Goal: Task Accomplishment & Management: Use online tool/utility

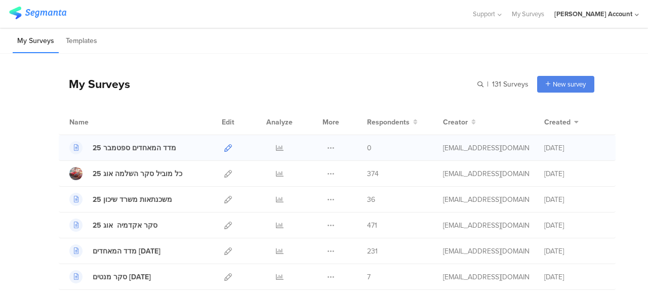
click at [224, 145] on icon at bounding box center [228, 148] width 8 height 8
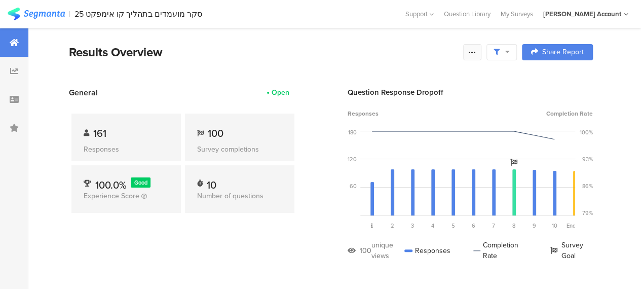
click at [476, 49] on icon at bounding box center [472, 52] width 8 height 8
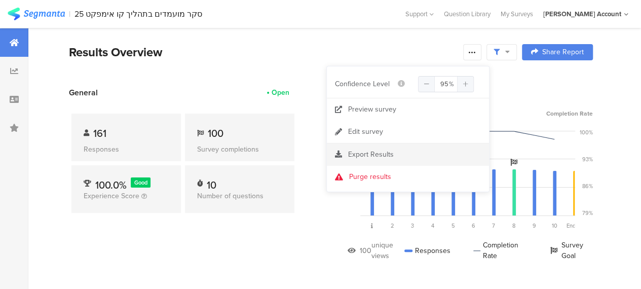
click at [356, 153] on span "Export Results" at bounding box center [371, 154] width 46 height 11
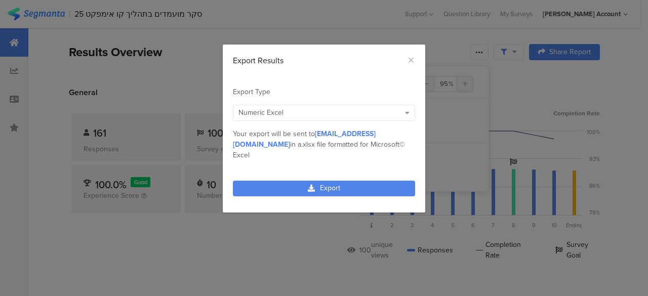
click at [296, 112] on div "Numeric Excel" at bounding box center [320, 112] width 162 height 11
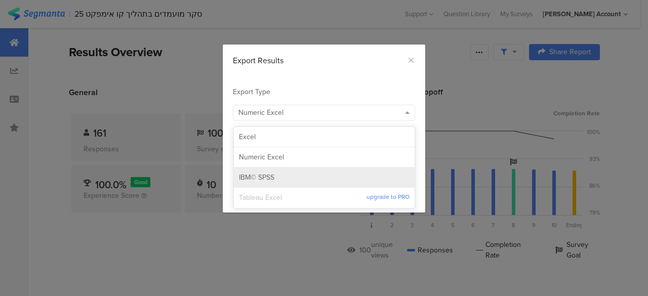
click at [261, 176] on span "IBM© SPSS" at bounding box center [256, 178] width 35 height 10
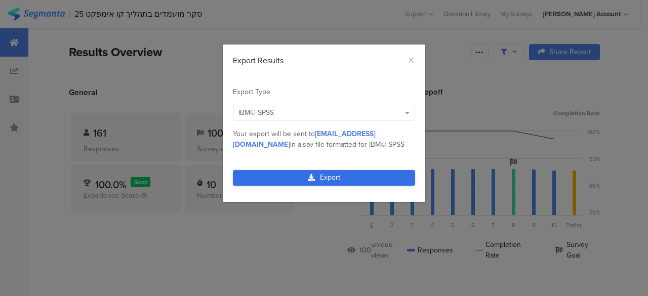
click at [288, 181] on link "Export" at bounding box center [324, 178] width 182 height 16
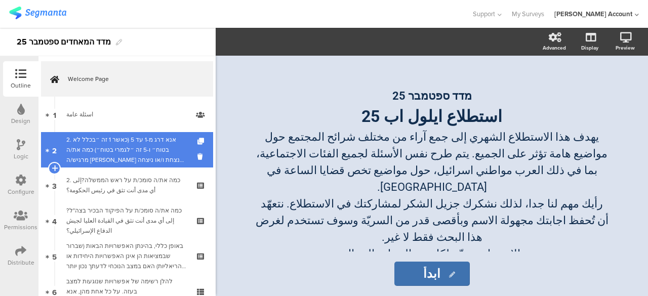
click at [153, 148] on div "2. אנא דרג מ-1 עד 5 (כאשר 1 זה ״בכלל לא בטוח״ ו-5 זה ״לגמרי בטוח״) כמה את/ה מרג…" at bounding box center [126, 150] width 121 height 30
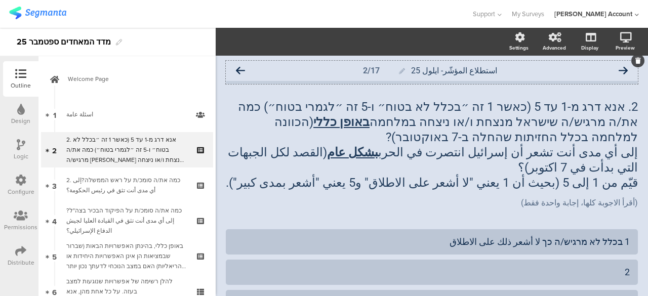
click at [240, 70] on icon at bounding box center [240, 70] width 9 height 9
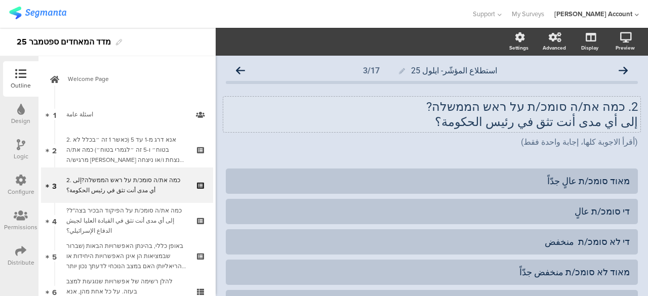
click at [467, 108] on p "2. כמה את/ה סומכ/ת על ראש הממשלה?" at bounding box center [432, 106] width 412 height 15
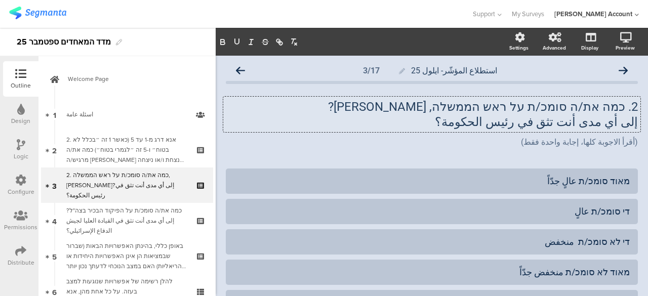
click at [478, 121] on p "إلى أي مدى أنت تثق في رئيس الحكومة؟" at bounding box center [432, 121] width 412 height 15
drag, startPoint x: 485, startPoint y: 134, endPoint x: 388, endPoint y: 131, distance: 96.8
click at [388, 131] on div "2. כמה את/ה סומכ/ת על ראש הממשלה, בינימין נתניהו? إلى أي مدى أنت تثق في رئيس ال…" at bounding box center [431, 114] width 417 height 35
click at [481, 122] on p "إلى أي مدى أنت تثق في رئيس الحكومة؟" at bounding box center [432, 121] width 412 height 15
click at [555, 158] on div "2. כמה את/ה סומכ/ת על ראש הממשלה, בינימין נתניהו? إلى أي مدى أنت تثق في رئيس ال…" at bounding box center [432, 123] width 412 height 69
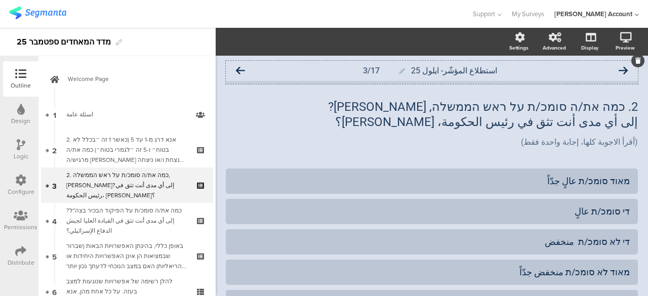
click at [242, 70] on icon at bounding box center [240, 70] width 9 height 9
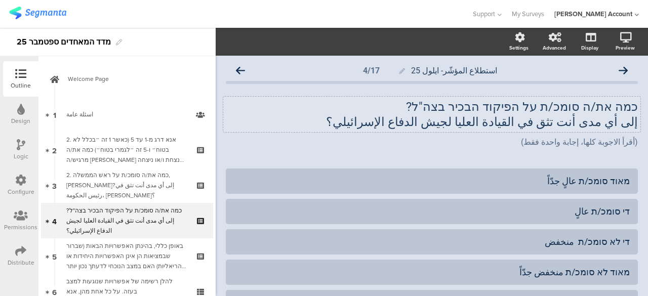
click at [461, 122] on p "إلى أي مدى أنت تثق في القيادة العليا لجيش الدفاع الإسرائيلي؟" at bounding box center [432, 121] width 412 height 15
click at [242, 72] on icon at bounding box center [240, 70] width 9 height 9
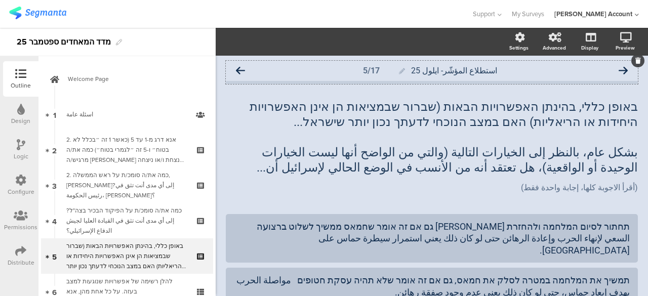
click at [241, 70] on icon at bounding box center [240, 70] width 9 height 9
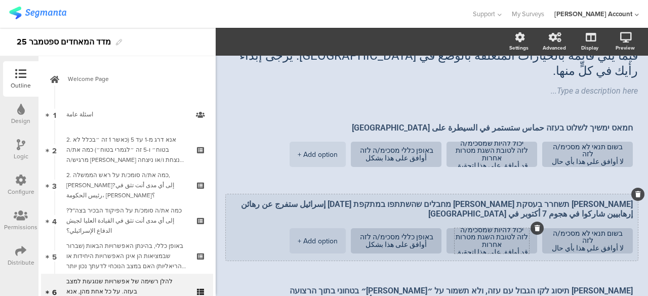
scroll to position [101, 0]
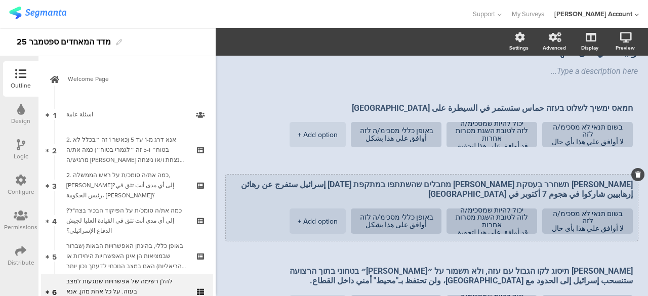
click at [343, 180] on textarea "ישראל תשחרר בעסקת חטופים מחבלים שהשתתפו במתקפת 7 באוקטובר إسرائيل ستفرج عن رهائ…" at bounding box center [432, 190] width 402 height 20
click at [363, 180] on textarea "ישראל תשחרר בעסקת חטופים מחבלים שהשתתפו במתקפת 7 באוקטובר إسرائيل ستفرج عن رهائ…" at bounding box center [432, 190] width 402 height 20
click at [337, 180] on textarea "ישראל תשחרר בעסקת חטופים מחבלים שהשתתפו במתקפת 7 באוקטובר إسرائيل ستفرج عن الره…" at bounding box center [432, 190] width 402 height 20
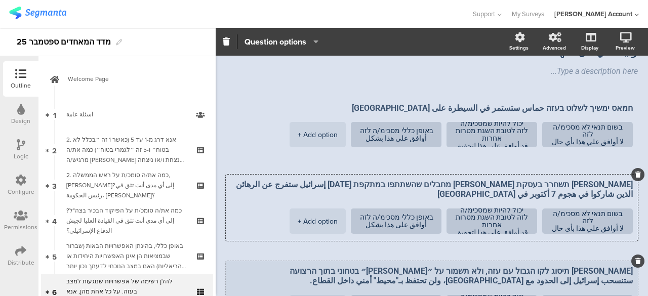
click at [252, 262] on div "ישראל תיסוג לקו הגבול עם עזה, ולא תשמור על ״פרימטר״ בטחוני בתוך הרצועה ستنسحب إ…" at bounding box center [432, 294] width 412 height 66
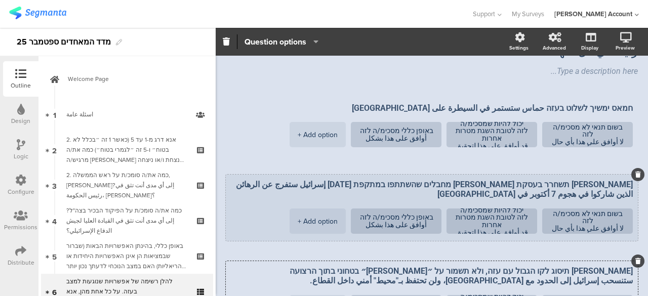
click at [254, 180] on textarea "ישראל תשחרר בעסקת חטופים מחבלים שהשתתפו במתקפת 7 באוקטובר إسرائيل ستفرج عن الره…" at bounding box center [432, 190] width 402 height 20
click at [252, 175] on div "ישראל תשחרר בעסקת חטופים מחבלים שהשתתפו במתקפת 7 באוקטובר إسرائيل ستفرج عن الره…" at bounding box center [432, 208] width 412 height 66
click at [257, 209] on ul "בשום תנאי לא מסכימ/ה לזה لا أوافق على هذا بأي حال من الأحوال. יכול להיות שמסכימ…" at bounding box center [429, 222] width 407 height 27
click at [375, 180] on textarea "ישראל תשחרר בעסקת חטופים מחבלים שהשתתפו במתקפת 7 באוקטובר إسرائيل ستفرج عن الره…" at bounding box center [432, 190] width 402 height 20
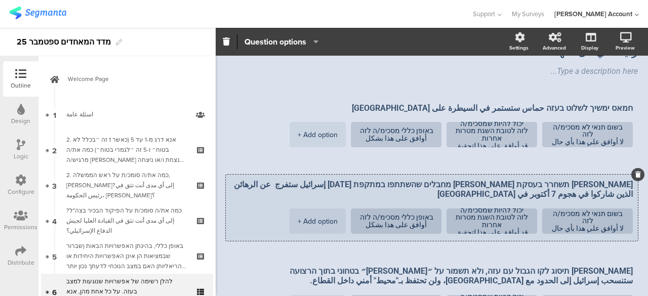
drag, startPoint x: 419, startPoint y: 154, endPoint x: 625, endPoint y: 155, distance: 206.1
click at [625, 175] on div "ישראל תשחרר בעסקת חטופים מחבלים שהשתתפו במתקפת 7 באוקטובר إسرائيل ستفرج عن الره…" at bounding box center [432, 208] width 412 height 66
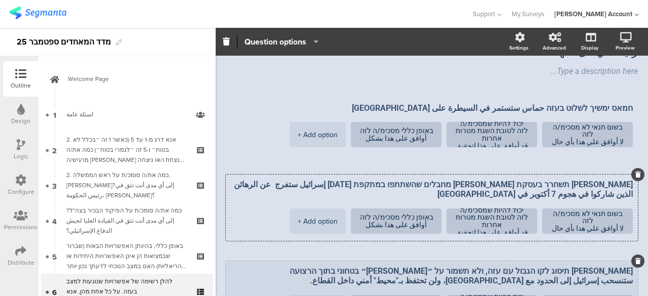
click at [266, 266] on textarea "ישראל תיסוג לקו הגבול עם עזה, ולא תשמור על ״פרימטר״ בטחוני בתוך הרצועה ستنسحب إ…" at bounding box center [432, 276] width 402 height 20
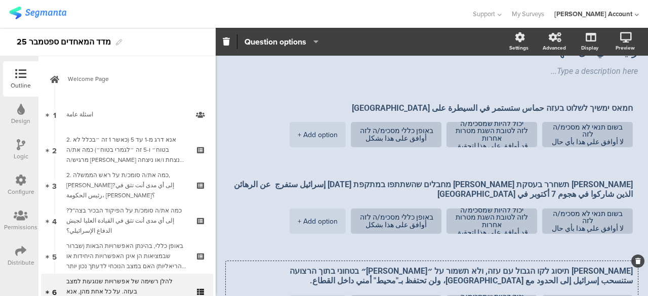
click at [222, 222] on div "استطلاع المؤشّر- ايلول 25 6/17 להלן רשימה של אפשרויות שנוגעות למצב בעזה. על כל …" at bounding box center [432, 267] width 432 height 627
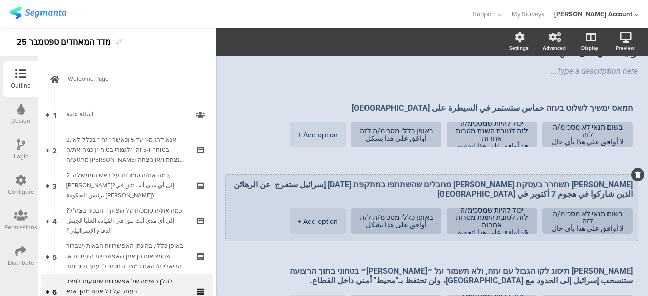
click at [381, 180] on textarea "ישראל תשחרר בעסקת חטופים מחבלים שהשתתפו במתקפת 7 באוקטובר إسرائيل ستفرج عن الره…" at bounding box center [432, 190] width 402 height 20
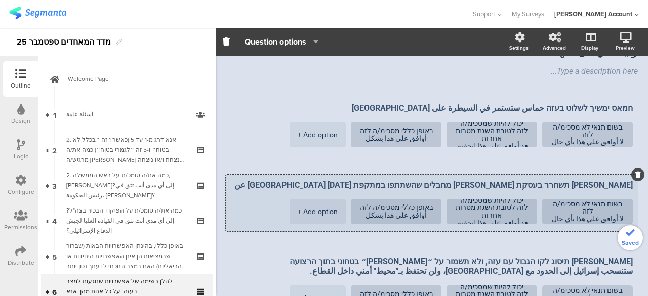
click at [416, 180] on textarea "ישראל תשחרר בעסקת חטופים מחבלים שהשתתפו במתקפת 7 באוקטובר إسرائيل عن الرهائن ال…" at bounding box center [432, 185] width 402 height 10
paste textarea "تفرج"
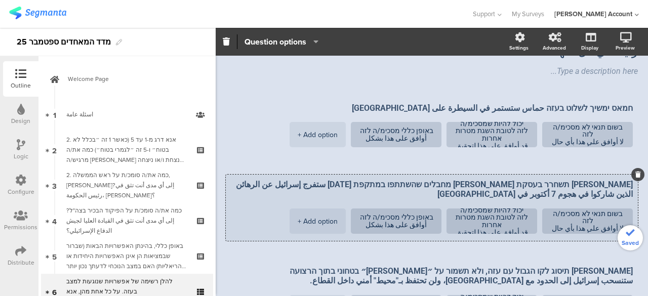
click at [343, 180] on textarea "ישראל תשחרר בעסקת חטופים מחבלים שהשתתפו במתקפת 7 באוקטובר ستفرج إسرائيل عن الره…" at bounding box center [432, 190] width 402 height 20
click at [353, 180] on textarea "ישראל תשחרר בעסקת חטופים מחבלים שהשתתפו במתקפת 7 באוקטובר ستفرج إسرائيل عن الره…" at bounding box center [432, 190] width 402 height 20
click at [522, 180] on textarea "ישראל תשחרר בעסקת חטופים מחבלים שהשתתפו במתקפת 7 באוקטובר ستفرج إسرائيل عن الغز…" at bounding box center [432, 190] width 402 height 20
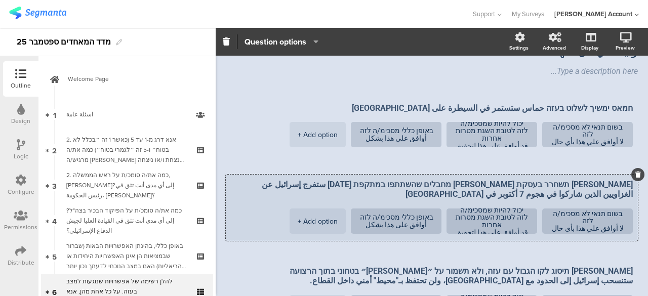
drag, startPoint x: 251, startPoint y: 155, endPoint x: 248, endPoint y: 170, distance: 14.5
click at [248, 175] on div "ישראל תשחרר בעסקת חטופים מחבלים שהשתתפו במתקפת 7 באוקטובר ستفرج إسرائيل عن الغز…" at bounding box center [432, 208] width 412 height 66
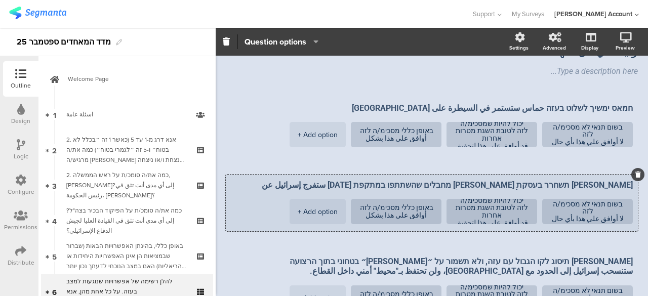
click at [376, 180] on textarea "ישראל תשחרר בעסקת חטופים מחבלים שהשתתפו במתקפת 7 באוקטובר ستفرج إسرائيل عن الغز…" at bounding box center [432, 185] width 402 height 10
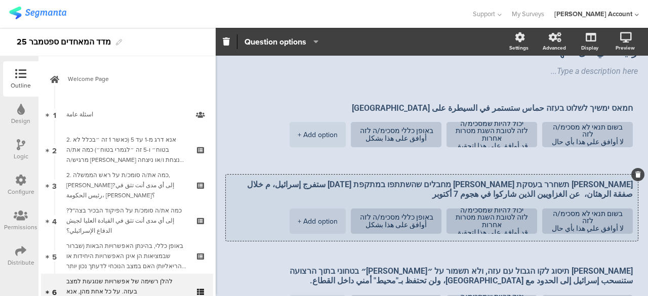
click at [324, 180] on textarea "ישראל תשחרר בעסקת חטופים מחבלים שהשתתפו במתקפת 7 באוקטובר ستفرج إسرائيل، م خلال…" at bounding box center [432, 190] width 402 height 20
click at [325, 180] on textarea "ישראל תשחרר בעסקת חטופים מחבלים שהשתתפו במתקפת 7 באוקטובר ستفرج إسرائيل، م خلال…" at bounding box center [432, 190] width 402 height 20
click at [327, 180] on textarea "ישראל תשחרר בעסקת חטופים מחבלים שהשתתפו במתקפת 7 באוקטובר ستفرج إسرائيل، م خلال…" at bounding box center [432, 190] width 402 height 20
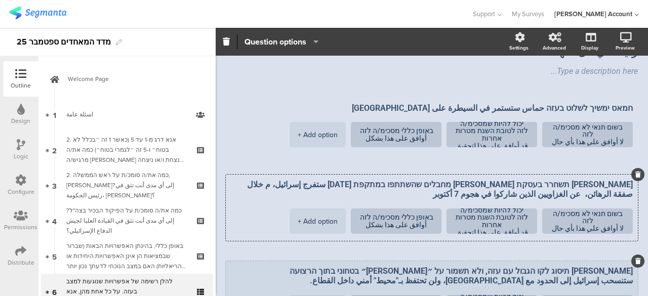
type textarea "ישראל תשחרר בעסקת חטופים מחבלים שהשתתפו במתקפת 7 באוקטובר ستفرج إسرائيل، م خلال…"
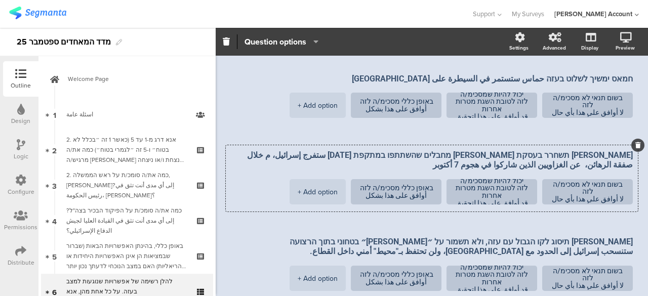
scroll to position [152, 0]
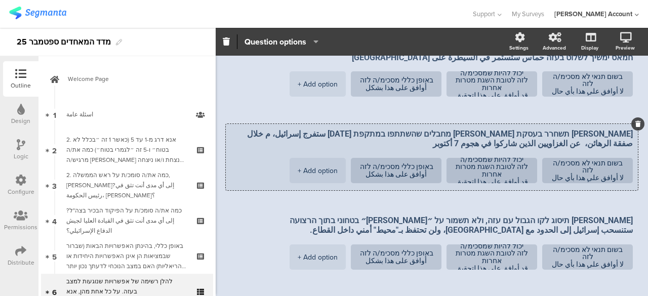
click at [369, 129] on textarea "ישראל תשחרר בעסקת חטופים מחבלים שהשתתפו במתקפת 7 באוקטובר ستفرج إسرائيل، م خلال…" at bounding box center [432, 139] width 402 height 20
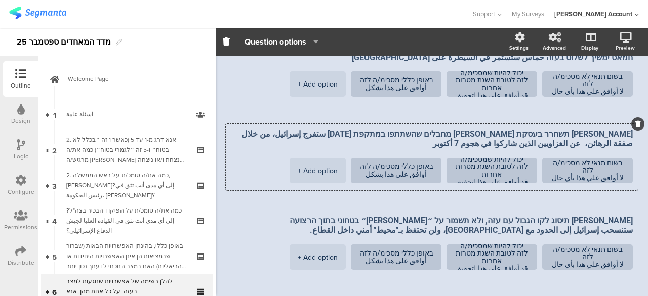
click at [224, 189] on div "استطلاع المؤشّر- ايلول 25 6/17 להלן רשימה של אפשרויות שנוגעות למצב בעזה. על כל …" at bounding box center [432, 217] width 432 height 627
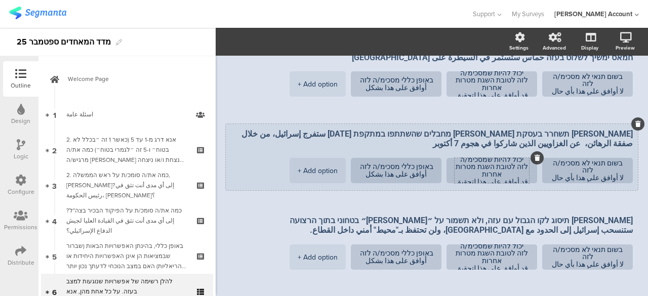
drag, startPoint x: 458, startPoint y: 137, endPoint x: 524, endPoint y: 128, distance: 66.5
click at [524, 156] on textarea "יכול להיות שמסכימ/ה לזה לטובת השגת מטרות אחרות قد أوافق على هذا لتحقيق أهداف أخ…" at bounding box center [492, 171] width 74 height 30
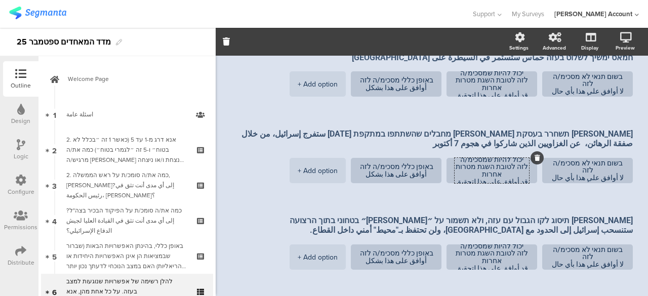
click at [230, 161] on span "חמאס ימשיך לשלוט בעזה حماس ستستمر في السيطرة على غزة בשום תנאי לא מסכימ/ה לזה ل…" at bounding box center [432, 258] width 412 height 423
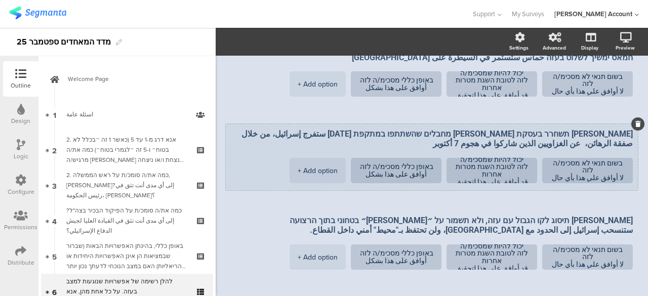
click at [302, 129] on textarea "ישראל תשחרר בעסקת חטופים מחבלים שהשתתפו במתקפת 7 באוקטובר ستفرج إسرائيل، من خلا…" at bounding box center [432, 139] width 402 height 20
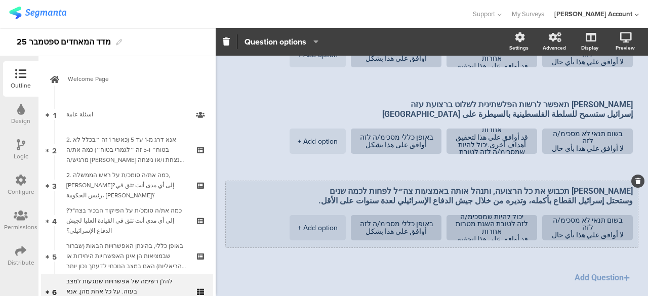
scroll to position [304, 0]
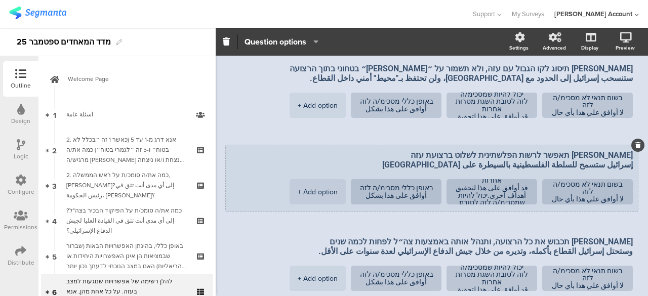
type textarea "ישראל תשחרר בעסקת חטופים מחבלים שהשתתפו במתקפת 7 באוקטובר ستفرج إسرائيل، من خلا…"
click at [523, 150] on textarea "ישראל תאפשר לרשות הפלשתינית לשלוט ברצועת עזה إسرائيل ستسمح للسلطة الفلسطينية با…" at bounding box center [432, 160] width 402 height 20
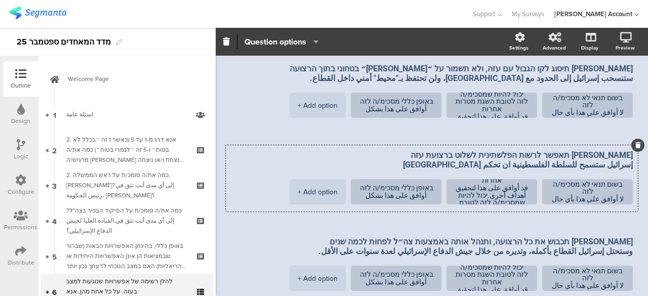
type textarea "ישראל תאפשר לרשות הפלשתינית לשלוט ברצועת עזה إسرائيل ستسمح للسلطة الفلسطينية ان…"
click at [244, 200] on span "חמאס ימשיך לשלוט בעזה حماس ستستمر في السيطرة على غزة בשום תנאי לא מסכימ/ה לזה ل…" at bounding box center [432, 106] width 412 height 423
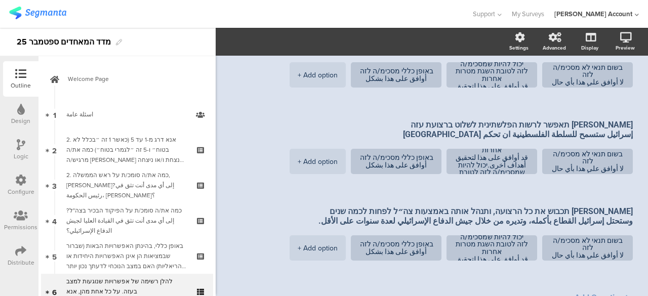
scroll to position [355, 0]
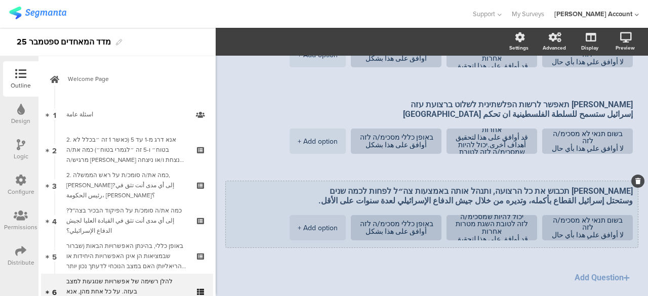
click at [622, 186] on textarea "ישראל תכבוש את כל הרצועה, ותנהל אותה באמצעות צה״ל לפחות לכמה שנים وستحتل إسرائي…" at bounding box center [432, 196] width 402 height 20
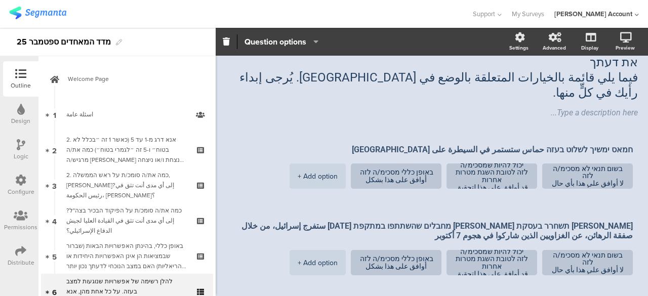
scroll to position [51, 0]
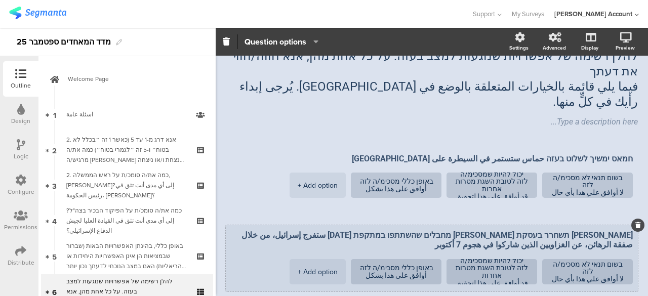
type textarea "ישראל תכבוש את כל הרצועה, ותנהל אותה באמצעות צה״ל לפחות לכמה שנים ستحتل إسرائيل…"
drag, startPoint x: 371, startPoint y: 206, endPoint x: 308, endPoint y: 206, distance: 62.8
click at [308, 230] on textarea "ישראל תשחרר בעסקת חטופים מחבלים שהשתתפו במתקפת 7 באוקטובר ستفرج إسرائيل، من خلا…" at bounding box center [432, 240] width 402 height 20
click at [337, 230] on textarea "ישראל תשחרר בעסקת חטופים מחבלים שהשתתפו במתקפת 7 באוקטובר ستفرج إسرائيل، من خلا…" at bounding box center [432, 240] width 402 height 20
drag, startPoint x: 372, startPoint y: 205, endPoint x: 312, endPoint y: 207, distance: 60.3
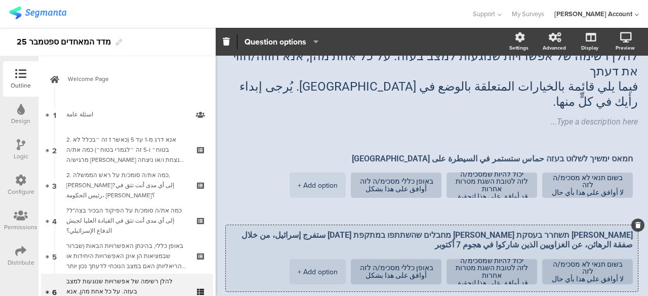
click at [312, 230] on textarea "ישראל תשחרר בעסקת חטופים מחבלים שהשתתפו במתקפת 7 באוקטובר ستفرج إسرائيل، من خلا…" at bounding box center [432, 240] width 402 height 20
click at [345, 230] on textarea "ישראל תשחרר בעסקת חטופים מחבלים שהשתתפו במתקפת 7 באוקטובר ستفرج إسرائيل، من خلا…" at bounding box center [432, 240] width 402 height 20
drag, startPoint x: 318, startPoint y: 207, endPoint x: 372, endPoint y: 209, distance: 54.2
click at [372, 230] on textarea "ישראל תשחרר בעסקת חטופים מחבלים שהשתתפו במתקפת 7 באוקטובר ستفرج إسرائيل، ضمن صف…" at bounding box center [432, 240] width 402 height 20
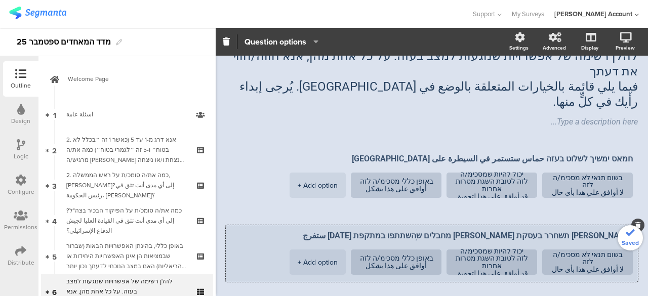
click at [416, 231] on textarea "ישראל תשחרר בעסקת חטופים מחבלים שהשתתפו במתקפת 7 באוקטובר ستفرج إسرائيل، ، عن ا…" at bounding box center [432, 236] width 402 height 10
paste textarea "من صفقة الرهائن"
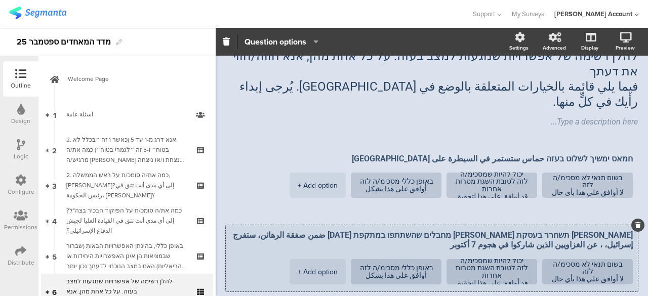
click at [310, 230] on textarea "ישראל תשחרר בעסקת חטופים מחבלים שהשתתפו במתקפת 7 באוקטובר ضمن صفقة الرهائن، ستف…" at bounding box center [432, 240] width 402 height 20
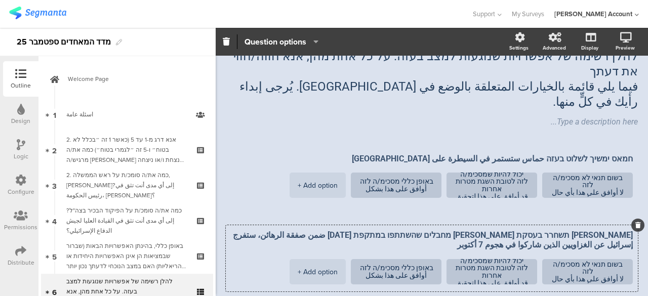
type textarea "ישראל תשחרר בעסקת חטופים מחבלים שהשתתפו במתקפת 7 באוקטובר ضمن صفقة الرهائن، ستف…"
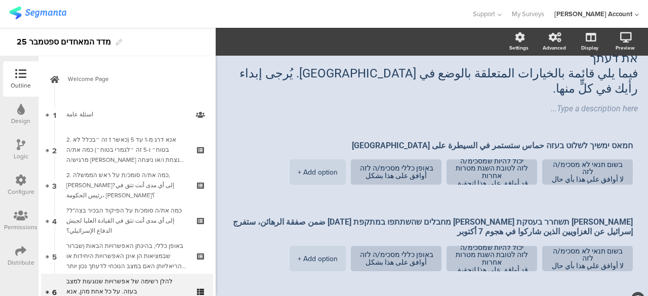
scroll to position [0, 0]
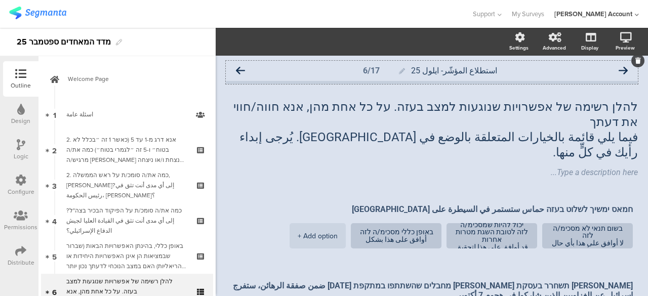
click at [241, 68] on icon at bounding box center [240, 70] width 9 height 9
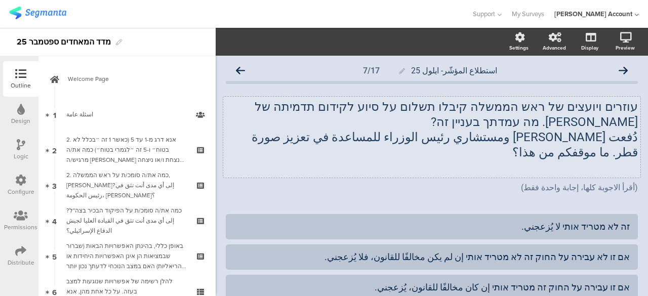
click at [583, 151] on div "עוזרים ויועצים של ראש הממשלה קיבלו תשלום על סיוע לקידום תדמיתה של קטאר. מה עמדת…" at bounding box center [431, 137] width 417 height 81
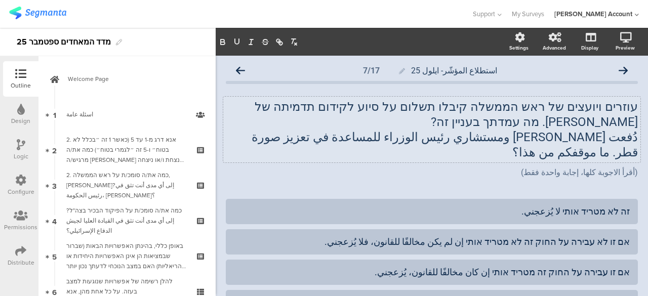
click at [237, 176] on div "استطلاع المؤشّر- ايلول 25 7/17 עוזרים ויועצים של ראש הממשלה קיבלו תשלום על סיוע…" at bounding box center [432, 236] width 412 height 351
click at [562, 135] on p "دُفعت أموال [PERSON_NAME] ومستشاري رئيس الوزراء للمساعدة في تعزيز صورة قطر. ما …" at bounding box center [432, 145] width 412 height 30
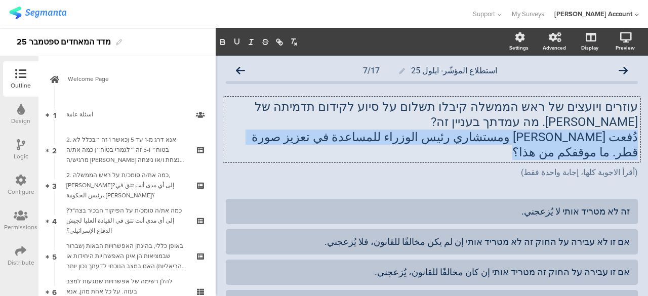
click at [562, 135] on p "دُفعت أموال [PERSON_NAME] ومستشاري رئيس الوزراء للمساعدة في تعزيز صورة قطر. ما …" at bounding box center [432, 145] width 412 height 30
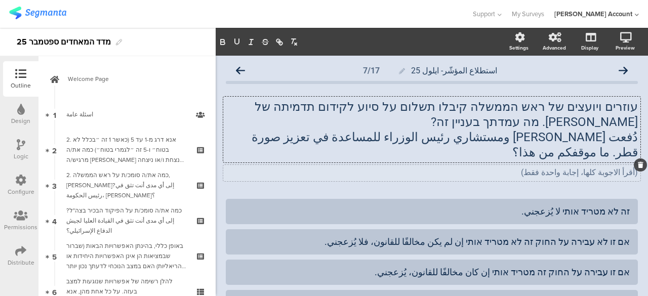
click at [519, 165] on div "(أقرأ الاجوبة كلها، إجابة واحدة فقط) (أقرأ الاجوبة كلها، إجابة واحدة فقط)" at bounding box center [431, 173] width 417 height 16
click at [619, 70] on icon at bounding box center [623, 70] width 9 height 9
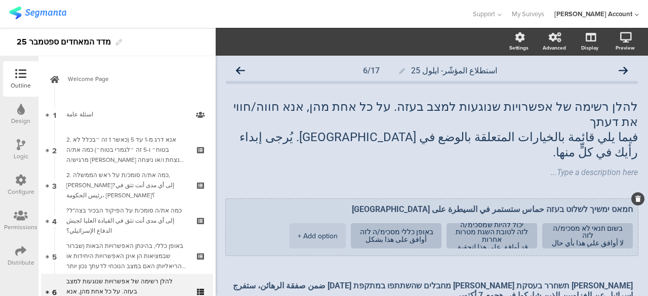
scroll to position [51, 0]
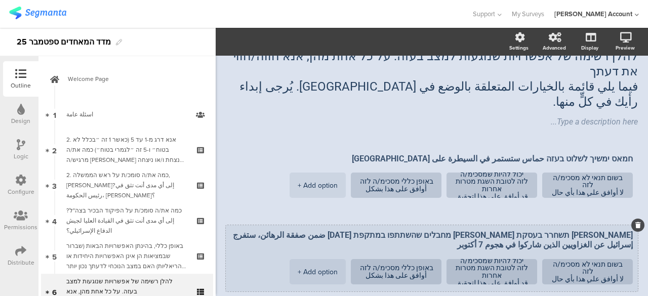
drag, startPoint x: 306, startPoint y: 204, endPoint x: 283, endPoint y: 205, distance: 22.8
click at [283, 230] on textarea "ישראל תשחרר בעסקת חטופים מחבלים שהשתתפו במתקפת 7 באוקטובר ضمن صفقة الرهائن، ستف…" at bounding box center [432, 240] width 402 height 20
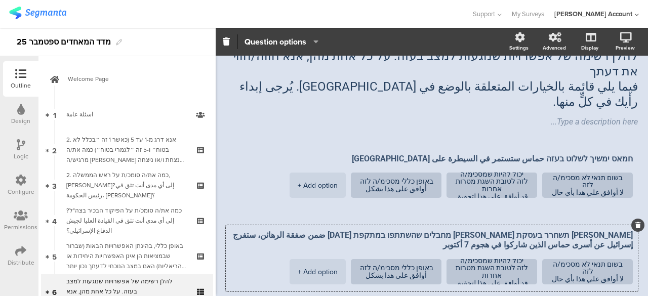
type textarea "ישראל תשחרר בעסקת חטופים מחבלים שהשתתפו במתקפת 7 באוקטובר ضمن صفقة الرهائن، ستف…"
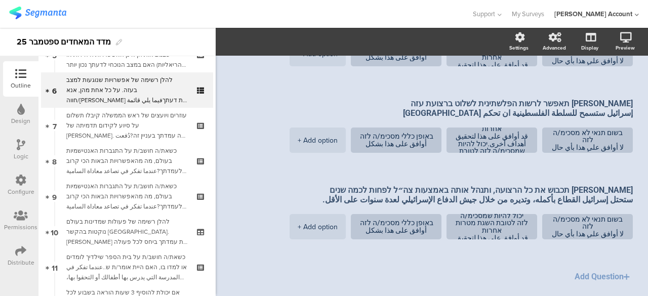
scroll to position [0, 0]
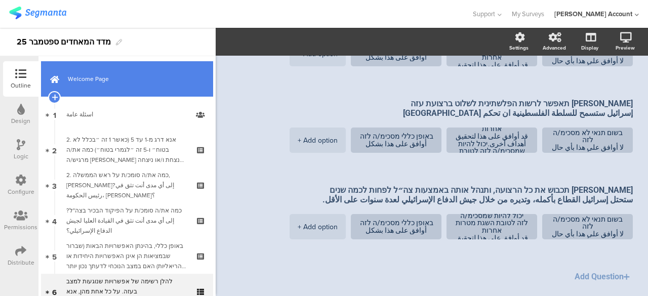
click at [141, 81] on span "Welcome Page" at bounding box center [133, 79] width 130 height 10
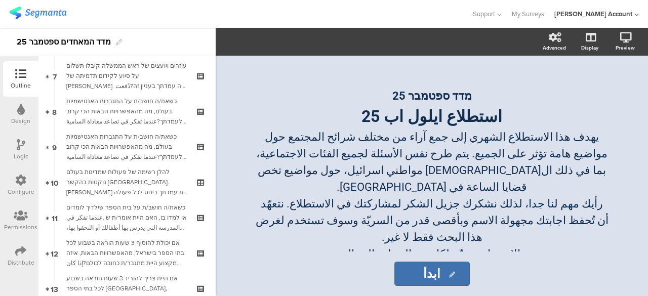
scroll to position [253, 0]
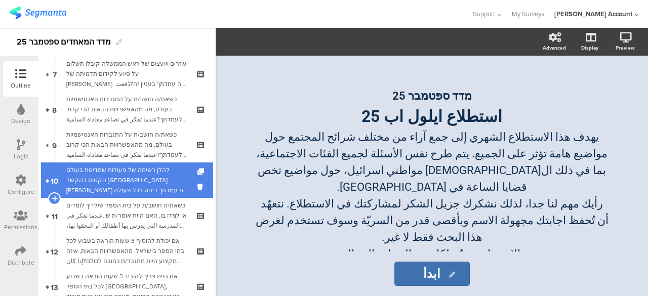
click at [148, 183] on div "להלן רשימה של פעולות שמדינות בעולם נוקטות בהקשר [GEOGRAPHIC_DATA]. [PERSON_NAME…" at bounding box center [126, 180] width 121 height 30
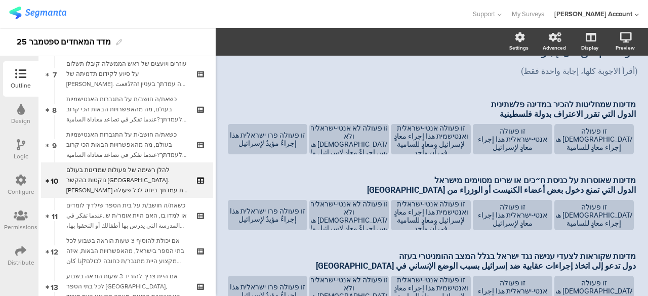
scroll to position [152, 0]
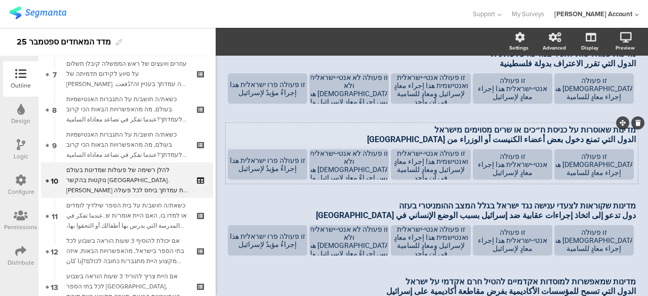
click at [563, 135] on p "الدول التي تمنع دخول بعض أعضاء الكنيست أو الوزراء من [GEOGRAPHIC_DATA]" at bounding box center [432, 140] width 408 height 10
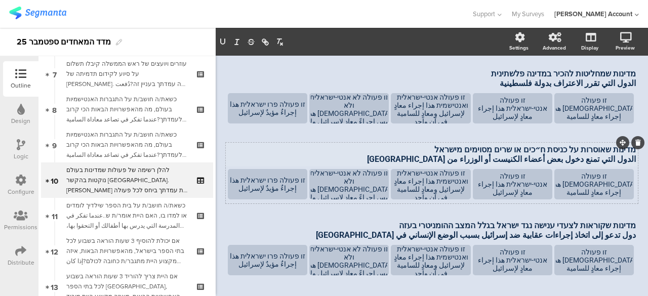
click at [563, 125] on div "מדינות שמחליטות להכיר במדינה פלשתינית الدول التي تقرر الاعتراف بدولة فلسطينية מ…" at bounding box center [432, 211] width 412 height 289
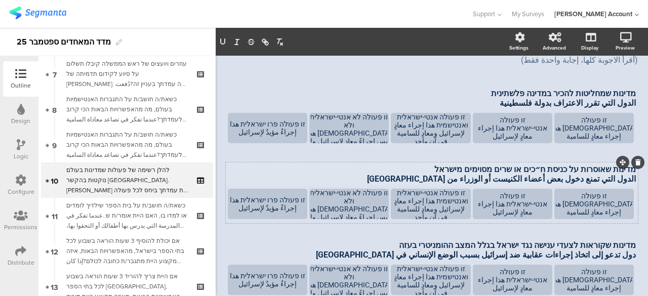
click at [562, 162] on div "מדינות שאוסרות על כניסת ח״כים או שרים מסוימים מישראל الدول التي تمنع دخول بعض أ…" at bounding box center [431, 174] width 413 height 24
drag, startPoint x: 557, startPoint y: 165, endPoint x: 572, endPoint y: 165, distance: 15.2
click at [572, 174] on p "الدول التي تمنع دخول بعض أعضاء الكنيست أو الوزراء من [GEOGRAPHIC_DATA]" at bounding box center [432, 179] width 408 height 10
click at [421, 174] on p "الدول التي تمنع دخول بعض أعضاء الكنيست أو الوزراء من [GEOGRAPHIC_DATA]" at bounding box center [432, 179] width 408 height 10
click at [224, 150] on div "استطلاع المؤشّر- ايلول 25 10/17 להלן רשימה של פעולות שמדינות בעולם נוקטות בהקשר…" at bounding box center [432, 192] width 432 height 499
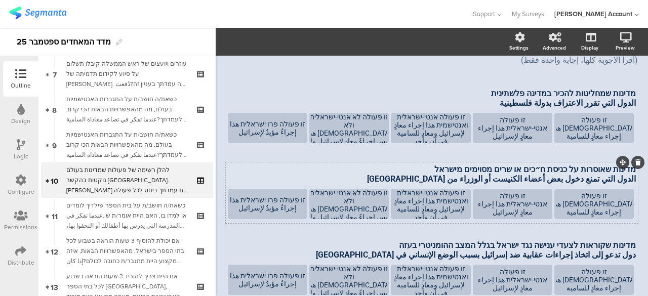
click at [586, 164] on div "מדינות שמחליטות להכיר במדינה פלשתינית الدول التي تقرر الاعتراف بدولة فلسطينية מ…" at bounding box center [432, 231] width 412 height 289
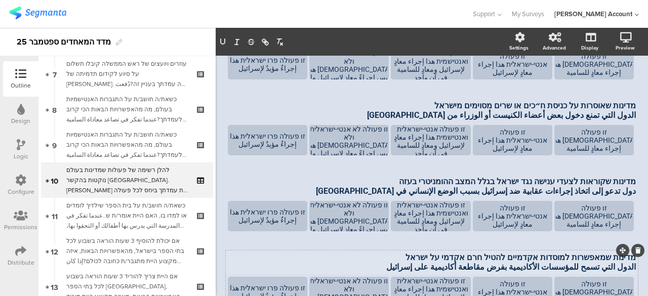
scroll to position [196, 0]
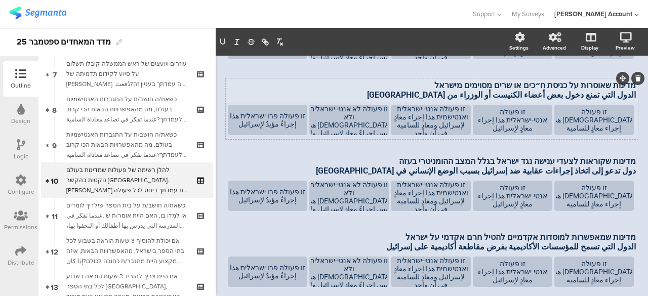
click at [450, 90] on p "الدول التي تمنع دخول بعض أعضاء الكنيست أو الوزراء من [GEOGRAPHIC_DATA]" at bounding box center [432, 95] width 408 height 10
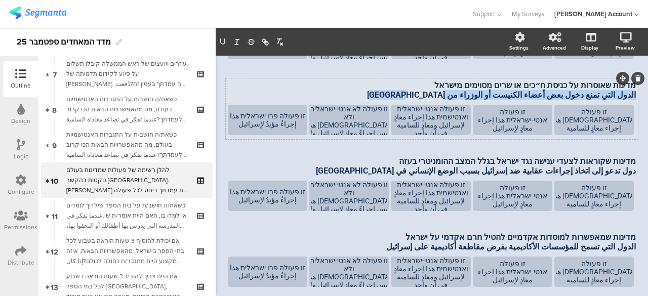
drag, startPoint x: 450, startPoint y: 81, endPoint x: 629, endPoint y: 82, distance: 179.3
click at [629, 82] on div "מדינות שאוסרות על כניסת ח״כים או שרים מסוימים מישראל الدول التي تمنع دخول بعض أ…" at bounding box center [431, 90] width 413 height 24
copy p "الدول التي تمنع دخول بعض أعضاء الكنيست أو الوزراء من [GEOGRAPHIC_DATA]"
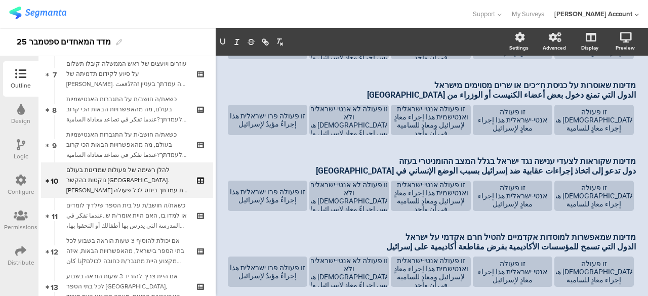
click at [231, 207] on div "מדינות שמחליטות להכיר במדינה פלשתינית الدول التي تقرر الاعتراف بدولة فلسطينية מ…" at bounding box center [432, 147] width 412 height 289
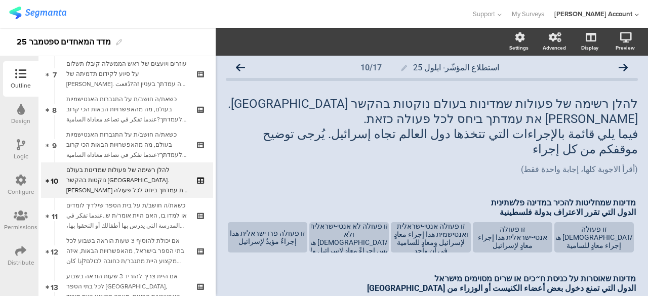
scroll to position [0, 0]
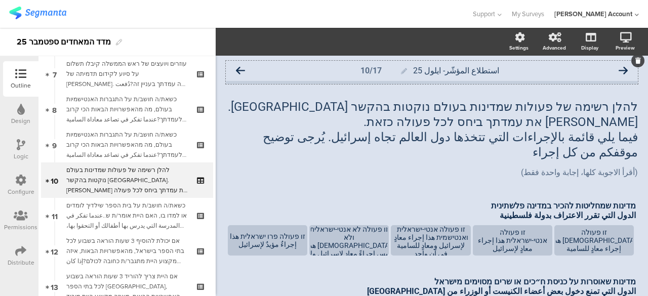
click at [244, 68] on icon at bounding box center [240, 70] width 9 height 9
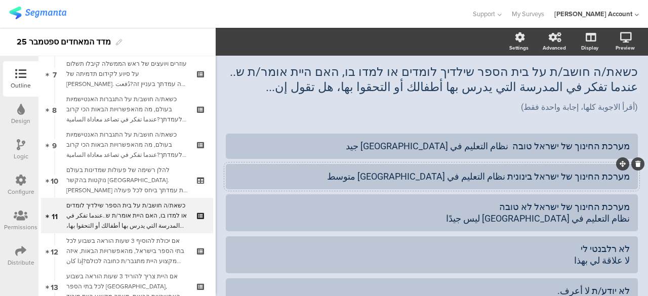
scroll to position [51, 0]
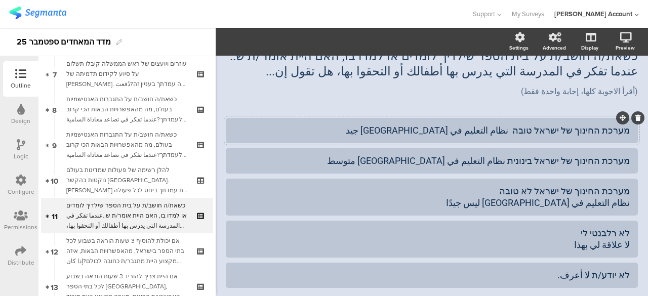
click at [519, 132] on div "מערכת החינוך של ישראל טובה نظام التعليم في إسرائيل جيد" at bounding box center [432, 131] width 396 height 12
click at [516, 132] on div "מערכת החינוך של ישראל טובה جهاز التعليم في [GEOGRAPHIC_DATA] جيد" at bounding box center [432, 131] width 396 height 12
click at [517, 132] on div "מערכת החינוך של ישראל טובה جهاز التعليم في [GEOGRAPHIC_DATA] جيد" at bounding box center [432, 131] width 396 height 12
copy div "جهاز"
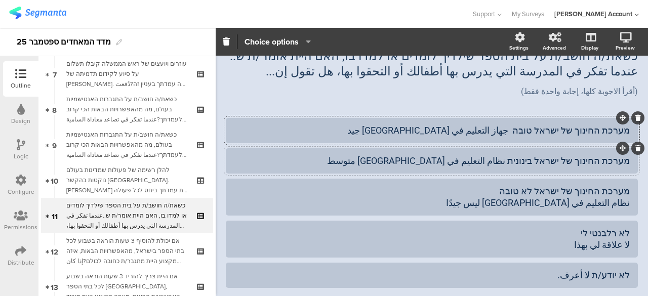
click at [515, 164] on div "מערכת החינוך של ישראל בינונית نظام التعليم في إسرائيل متوسط" at bounding box center [432, 161] width 396 height 12
paste div
click at [618, 204] on div "מערכת החינוך של ישראל לא טובה نظام التعليم في إسرائيل ليس جيدًا" at bounding box center [432, 197] width 396 height 24
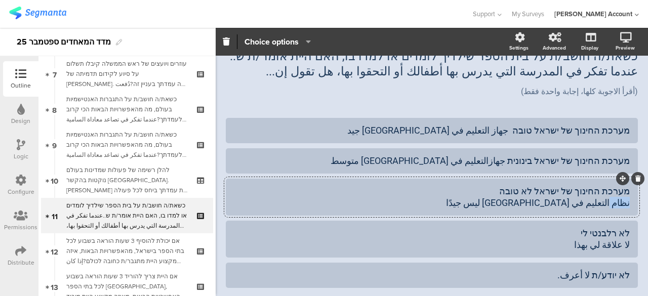
click at [618, 204] on div "מערכת החינוך של ישראל לא טובה نظام التعليم في إسرائيل ليس جيدًا" at bounding box center [432, 197] width 396 height 24
paste div
click at [223, 250] on div "استطلاع المؤشّر- ايلول 25 11/17 כשאת/ה חושב/ת על בית הספר שילדיך לומדים או למדו…" at bounding box center [432, 182] width 432 height 354
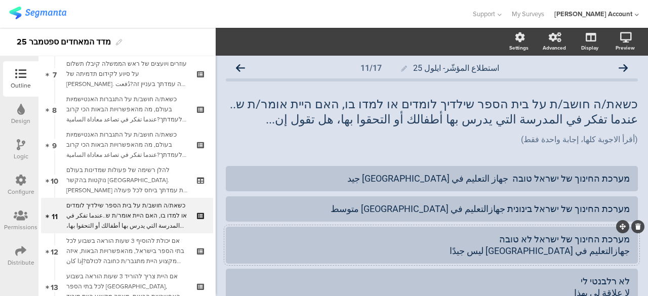
scroll to position [0, 0]
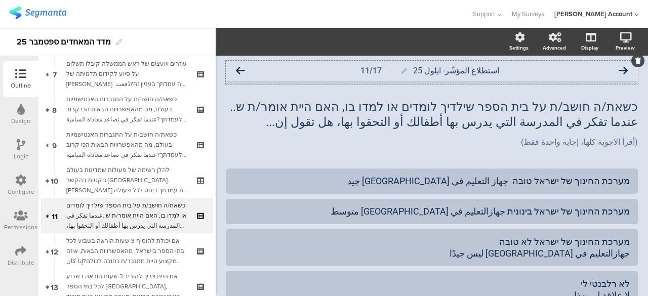
click at [240, 70] on icon at bounding box center [240, 70] width 9 height 9
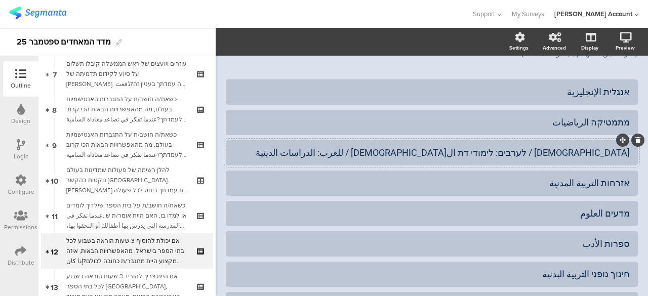
scroll to position [152, 0]
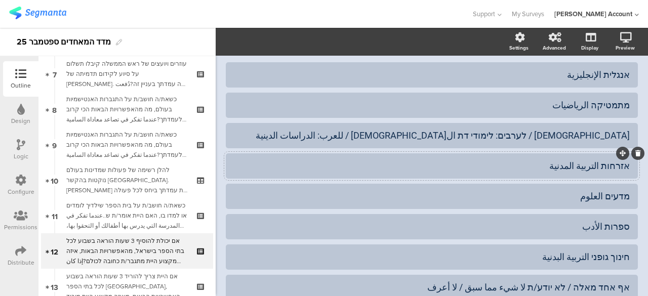
click at [507, 160] on div "אזרחות التربية المدنية" at bounding box center [432, 166] width 396 height 12
click at [527, 188] on div "מדעים العلوم" at bounding box center [432, 196] width 396 height 17
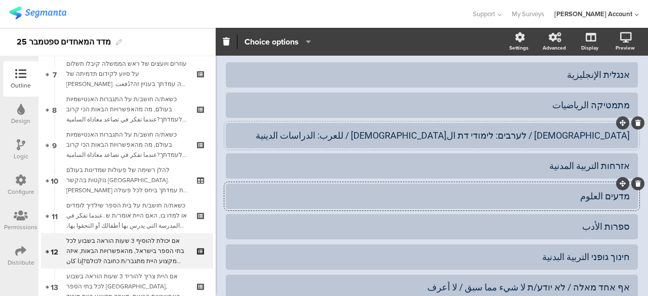
click at [598, 130] on div "יהדות / לערבים: לימודי דת اليهودية / للعرب: الدراسات الدينية" at bounding box center [432, 136] width 396 height 12
click at [486, 130] on div "יהדות / לערבים: לימודי דת اليهودية / للعرب: الدراسات الدينية" at bounding box center [432, 136] width 396 height 12
drag, startPoint x: 570, startPoint y: 121, endPoint x: 634, endPoint y: 119, distance: 63.4
click at [634, 119] on div "استطلاع المؤشّر- ايلول 25 12/17 אם יכולת להוסיף 3 שעות הוראה בשבוע לכל בתי הספר…" at bounding box center [432, 137] width 432 height 467
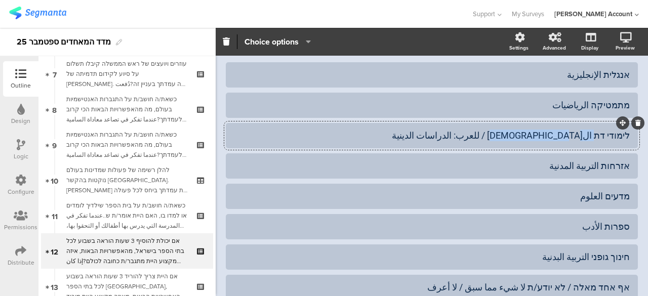
drag, startPoint x: 538, startPoint y: 123, endPoint x: 591, endPoint y: 118, distance: 52.9
click at [591, 130] on div "לימודי דת اليهودية / للعرب: الدراسات الدينية" at bounding box center [432, 136] width 396 height 12
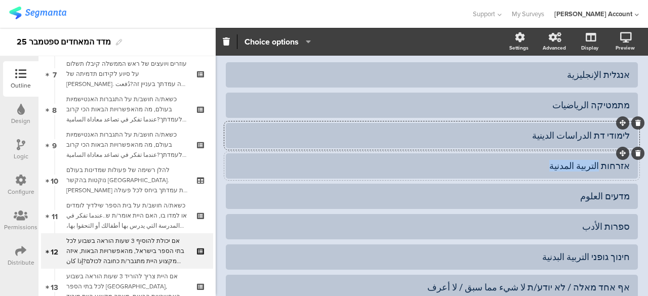
drag, startPoint x: 598, startPoint y: 150, endPoint x: 553, endPoint y: 149, distance: 45.1
click at [553, 160] on div "אזרחות التربية المدنية" at bounding box center [432, 166] width 396 height 12
click at [565, 190] on div "מדעים العلوم" at bounding box center [432, 196] width 396 height 12
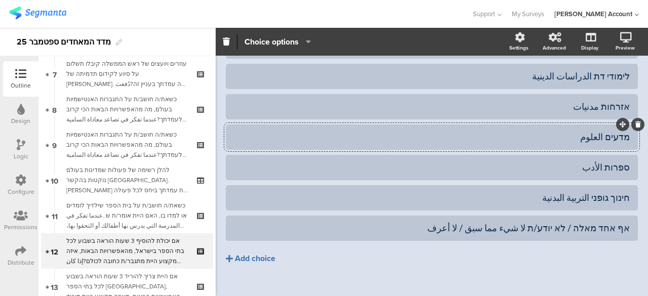
scroll to position [0, 0]
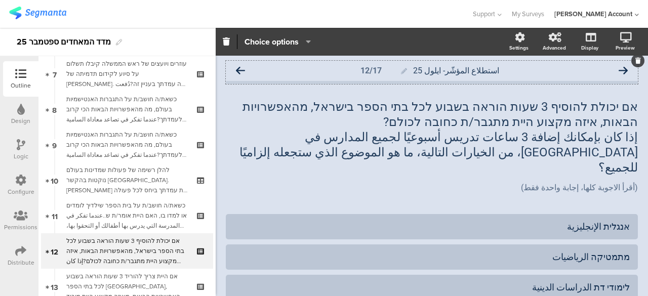
click at [237, 71] on icon at bounding box center [240, 70] width 9 height 9
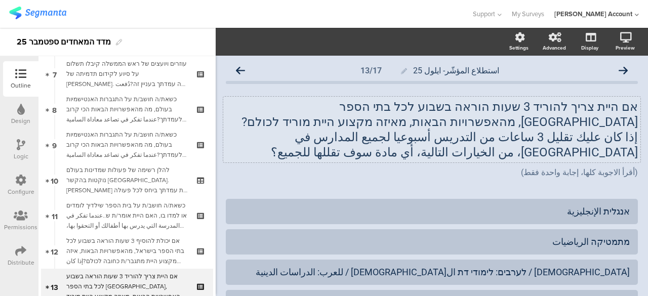
click at [570, 136] on p "إذا كان عليك تقليل 3 ساعات من التدريس أسبوعيا لجميع المدارس في إسرائيل، من الخي…" at bounding box center [432, 145] width 412 height 30
click at [226, 39] on icon "button" at bounding box center [222, 41] width 9 height 9
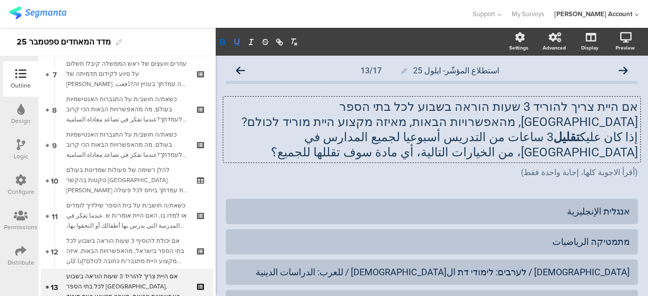
click at [236, 41] on icon "button" at bounding box center [236, 41] width 9 height 9
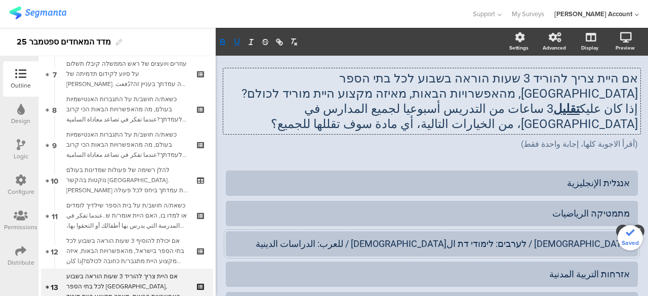
scroll to position [101, 0]
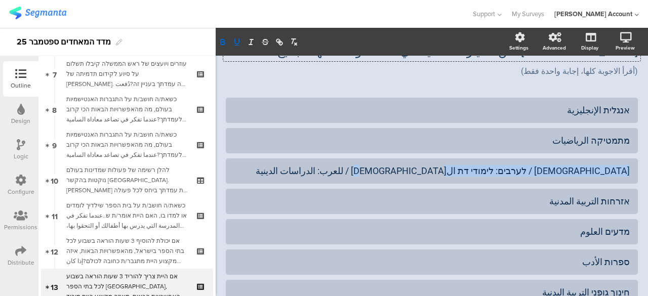
drag, startPoint x: 484, startPoint y: 173, endPoint x: 643, endPoint y: 166, distance: 159.7
click at [643, 166] on div "Settings Advanced Display Preview استطلاع المؤشّر- ايلول 25 13/17" at bounding box center [432, 162] width 432 height 268
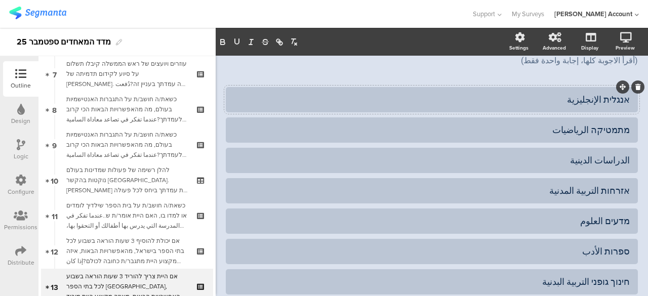
scroll to position [0, 0]
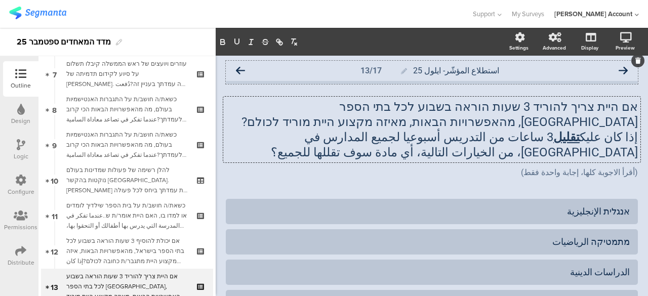
click at [240, 69] on icon at bounding box center [240, 70] width 9 height 9
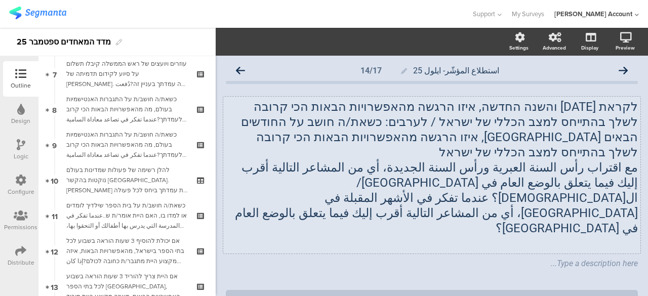
click at [497, 132] on p "לקראת ראש השנה והשנה החדשה, איזו הרגשה מהאפשרויות הבאות הכי קרובה לשלך בהתייחס …" at bounding box center [432, 129] width 412 height 61
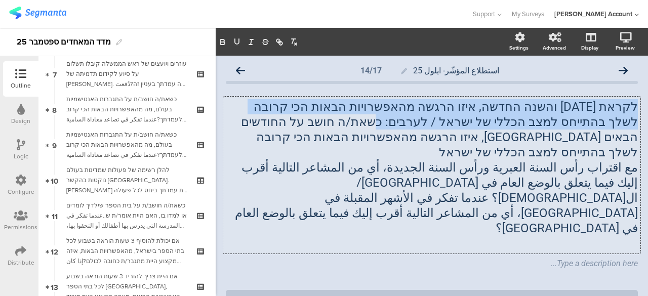
drag, startPoint x: 489, startPoint y: 124, endPoint x: 629, endPoint y: 108, distance: 141.2
click at [629, 108] on p "לקראת ראש השנה והשנה החדשה, איזו הרגשה מהאפשרויות הבאות הכי קרובה לשלך בהתייחס …" at bounding box center [432, 129] width 412 height 61
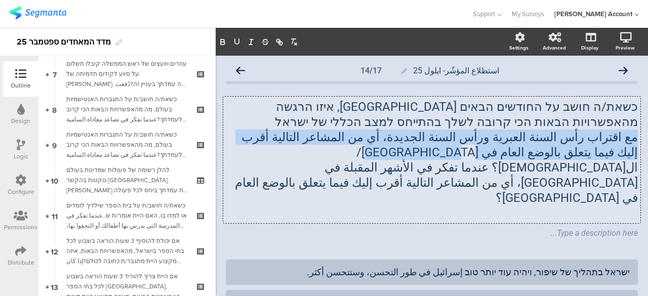
drag, startPoint x: 535, startPoint y: 154, endPoint x: 632, endPoint y: 139, distance: 98.4
click at [632, 139] on div "כשאת/ה חושב על החודשים הבאים בישראל, איזו הרגשה מהאפשרויות הבאות הכי קרובה לשלך…" at bounding box center [431, 160] width 417 height 127
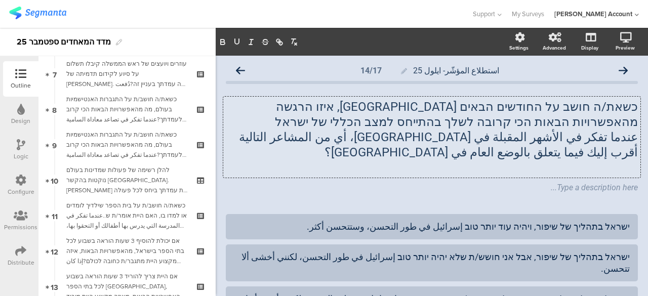
click at [610, 171] on p at bounding box center [432, 167] width 412 height 15
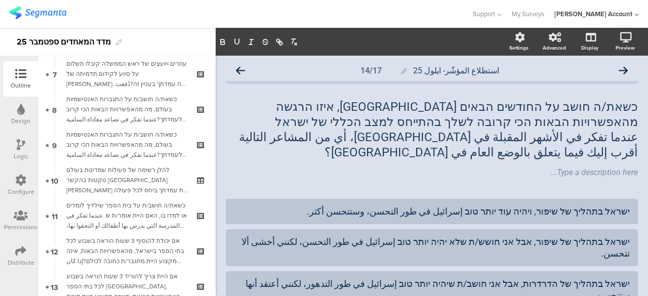
click at [569, 193] on div "استطلاع المؤشّر- ايلول 25 14/17 כשאת/ה חושב על החודשים הבאים בישראל, איזו הרגשה…" at bounding box center [432, 253] width 412 height 385
click at [243, 69] on icon at bounding box center [240, 70] width 9 height 9
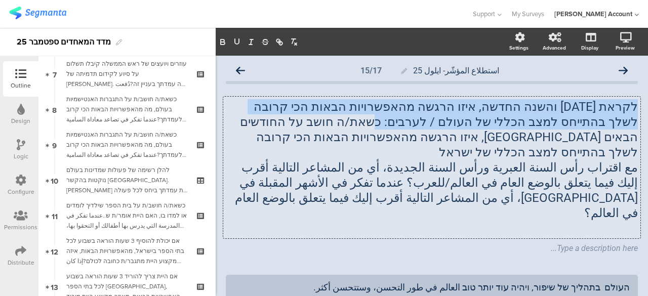
drag, startPoint x: 490, startPoint y: 126, endPoint x: 632, endPoint y: 105, distance: 143.4
click at [632, 105] on div "לקראת ראש השנה והשנה החדשה, איזו הרגשה מהאפשרויות הבאות הכי קרובה לשלך בהתייחס …" at bounding box center [431, 168] width 417 height 142
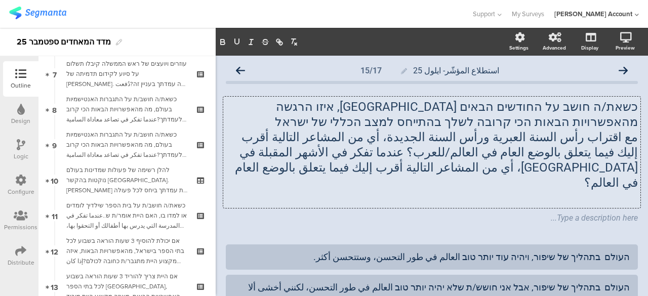
click at [440, 165] on p "مع اقتراب رأس السنة العبرية ورأس السنة الجديدة، أي من المشاعر التالية أقرب إليك…" at bounding box center [432, 160] width 412 height 61
drag, startPoint x: 428, startPoint y: 154, endPoint x: 387, endPoint y: 155, distance: 41.0
click at [387, 155] on p "مع اقتراب رأس السنة العبرية ورأس السنة الجديدة، أي من المشاعر التالية أقرب إليك…" at bounding box center [432, 160] width 412 height 61
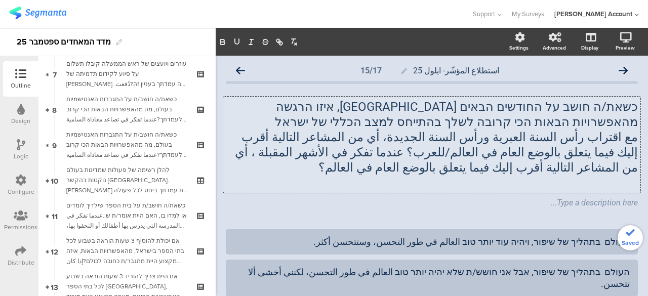
click at [441, 165] on p "مع اقتراب رأس السنة العبرية ورأس السنة الجديدة، أي من المشاعر التالية أقرب إليك…" at bounding box center [432, 153] width 412 height 46
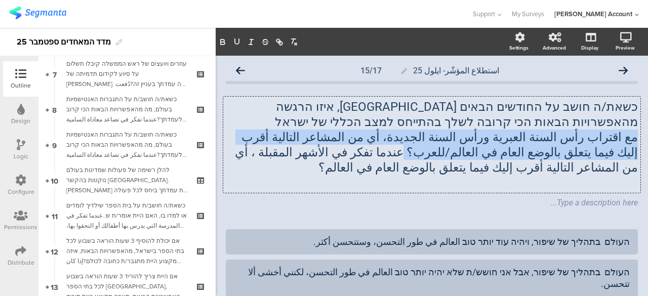
drag, startPoint x: 545, startPoint y: 152, endPoint x: 632, endPoint y: 140, distance: 86.9
click at [632, 140] on div "כשאת/ה חושב על החודשים הבאים בישראל, איזו הרגשה מהאפשרויות הבאות הכי קרובה לשלך…" at bounding box center [431, 145] width 417 height 96
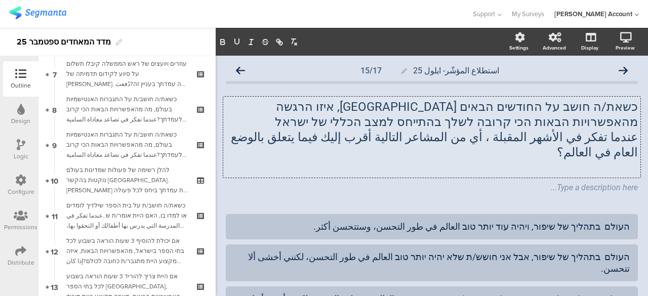
click at [543, 160] on p at bounding box center [432, 167] width 412 height 15
drag, startPoint x: 483, startPoint y: 108, endPoint x: 452, endPoint y: 110, distance: 31.4
click at [452, 110] on p "כשאת/ה חושב על החודשים הבאים [GEOGRAPHIC_DATA], איזו הרגשה מהאפשרויות הבאות הכי…" at bounding box center [432, 114] width 412 height 30
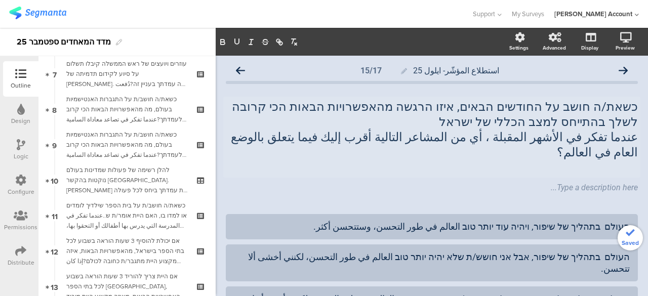
click at [374, 182] on div "כשאת/ה חושב על החודשים הבאים, איזו הרגשה מהאפשרויות הבאות הכי קרובה לשלך בהתייח…" at bounding box center [432, 146] width 412 height 115
click at [504, 158] on div "כשאת/ה חושב על החודשים הבאים, איזו הרגשה מהאפשרויות הבאות הכי קרובה לשלך בהתייח…" at bounding box center [431, 137] width 417 height 81
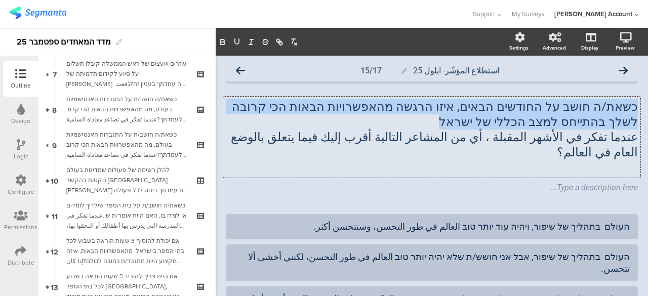
drag, startPoint x: 529, startPoint y: 123, endPoint x: 636, endPoint y: 109, distance: 107.7
click at [636, 109] on div "استطلاع المؤشّر- ايلول 25 15/17 כשאת/ה חושב על החודשים הבאים, איזו הרגשה מהאפשר…" at bounding box center [432, 261] width 432 height 411
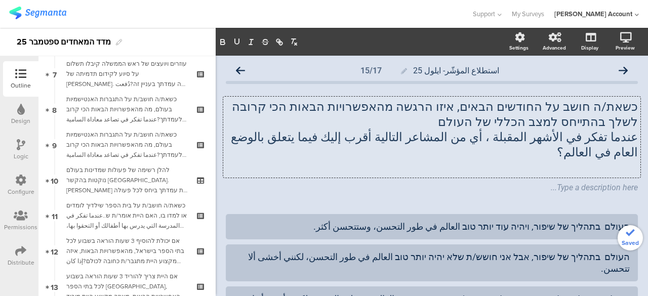
click at [504, 160] on p at bounding box center [432, 167] width 412 height 15
click at [302, 180] on div "Type a description here..." at bounding box center [431, 188] width 417 height 16
click at [239, 69] on icon at bounding box center [240, 70] width 9 height 9
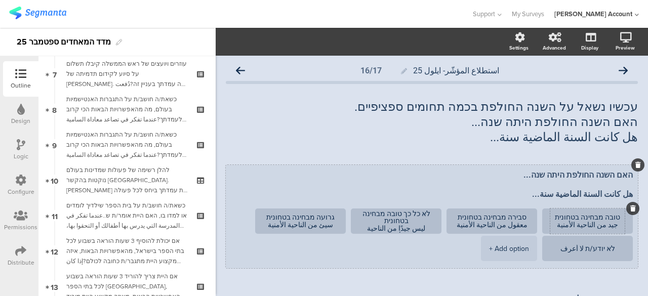
click at [599, 227] on textarea "טובה מבחינה בטחונית جيد من الناحية الأمنية" at bounding box center [587, 221] width 74 height 15
type textarea "טובה מבחינה בטחונית جيدة من الناحية الأمنية"
click at [504, 227] on textarea "סבירה מבחינה בטחונית معقول من الناحية الأمنية" at bounding box center [492, 221] width 74 height 15
type textarea "סבירה מבחינה בטחונית معقولة من الناحية الأمنية"
click at [420, 230] on textarea "לא כל כך טובה מבחינה בטחונית ليس جيدًا من الناحية الأمنية" at bounding box center [396, 221] width 74 height 23
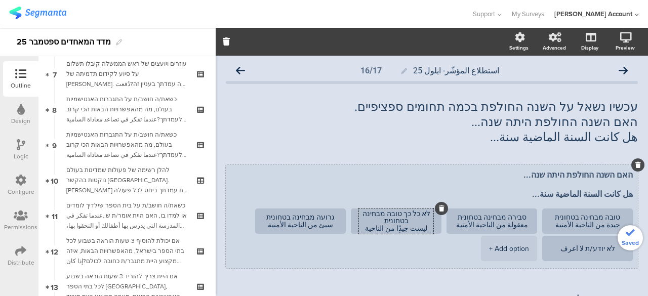
click at [409, 229] on textarea "לא כל כך טובה מבחינה בטחונית ليست جيدًا من الناحية الأمنية" at bounding box center [396, 221] width 74 height 23
click at [309, 253] on ul "טובה מבחינה בטחונית جيدة من الناحية الأمنية סבירה מבחינה בטחונית معقولة من النا…" at bounding box center [429, 236] width 407 height 55
type textarea "לא כל כך טובה מבחינה בטחונית ليست جيدة من الناحية الأمنية"
click at [322, 227] on textarea "גרועה מבחינה בטחונית سيئ من الناحية الأمنية" at bounding box center [300, 221] width 74 height 15
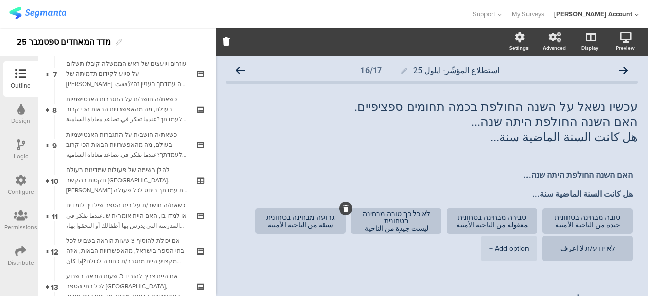
type textarea "גרועה מבחינה בטחונית سيئة من الناحية الأمنية"
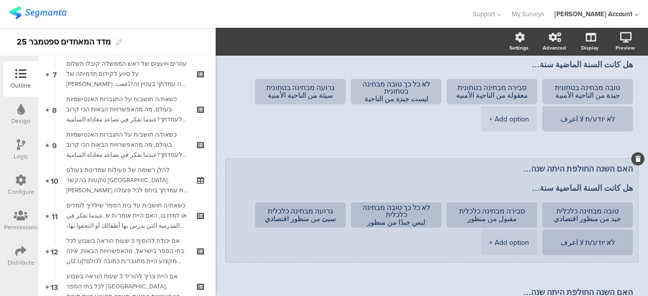
scroll to position [152, 0]
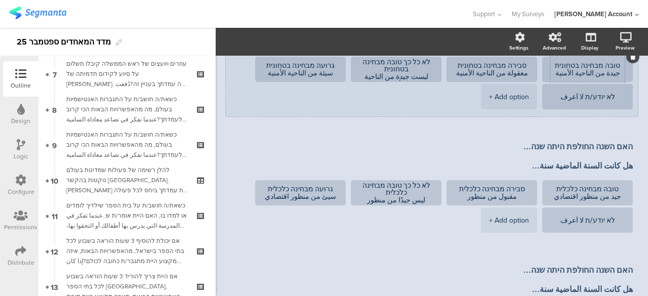
drag, startPoint x: 608, startPoint y: 73, endPoint x: 555, endPoint y: 76, distance: 53.2
click at [555, 76] on textarea "טובה מבחינה בטחונית جيدة من الناحية الأمنية" at bounding box center [587, 69] width 74 height 15
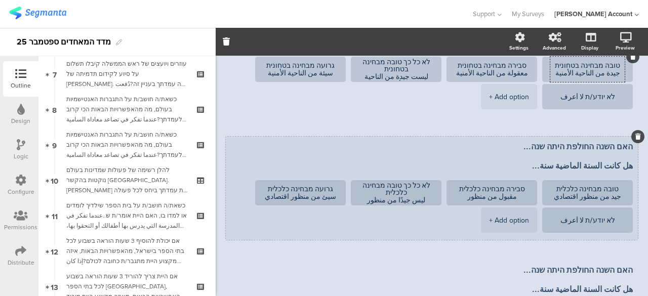
drag, startPoint x: 611, startPoint y: 199, endPoint x: 539, endPoint y: 200, distance: 71.4
click at [542, 200] on li "טובה מבחינה כלכלית جيد من منظور اقتصادي" at bounding box center [587, 192] width 91 height 25
click at [577, 198] on textarea "טובה מבחינה כלכלית جيد من منظور اقتصادي" at bounding box center [587, 192] width 74 height 15
click at [577, 197] on textarea "טובה מבחינה כלכלית جيد من منظور اقتصادي" at bounding box center [587, 192] width 74 height 15
drag, startPoint x: 577, startPoint y: 197, endPoint x: 612, endPoint y: 196, distance: 35.0
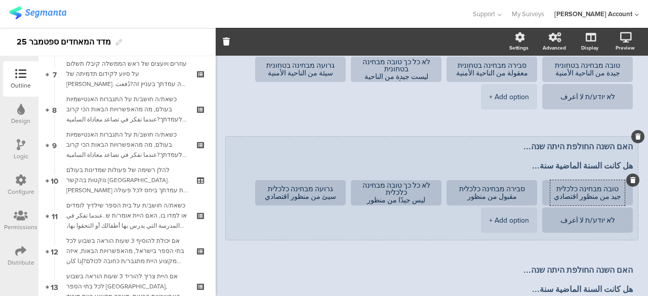
click at [612, 196] on textarea "טובה מבחינה כלכלית جيد من منظور اقتصادي" at bounding box center [587, 192] width 74 height 15
paste textarea "ة من الناحية الأمنية"
click at [571, 196] on textarea "טובה מבחינה כלכלית جيدة من الناحية الأمنية اقتصادي" at bounding box center [587, 193] width 74 height 23
click at [565, 194] on textarea "טובה מבחינה כלכלית جيدة من الناحية الأمنية اقتصادي" at bounding box center [587, 193] width 74 height 23
click at [553, 199] on textarea "טובה מבחינה כלכלית جيدة من الناحية الأقتصادي" at bounding box center [587, 192] width 74 height 15
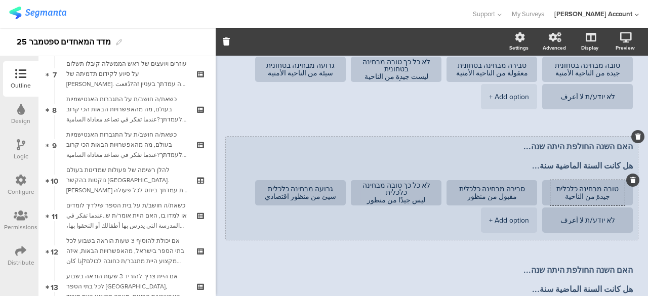
click at [608, 197] on textarea "טובה מבחינה כלכלית جيدة من الناحية الأقتصادية" at bounding box center [587, 192] width 74 height 15
drag, startPoint x: 600, startPoint y: 198, endPoint x: 550, endPoint y: 198, distance: 49.6
click at [550, 198] on textarea "טובה מבחינה כלכלית جيدة من الناحية الأقتصادية" at bounding box center [587, 192] width 74 height 15
type textarea "טובה מבחינה כלכלית جيدة من الناحية الأقتصادية"
drag, startPoint x: 504, startPoint y: 198, endPoint x: 454, endPoint y: 202, distance: 49.8
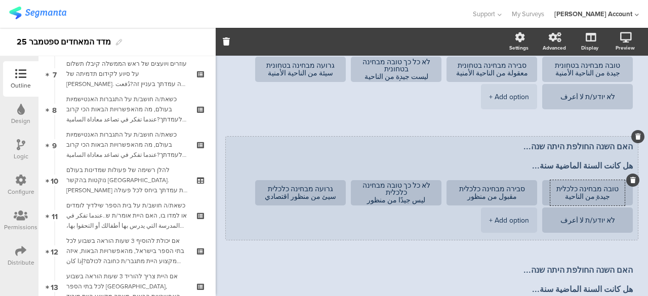
click at [454, 202] on li "סבירה מבחינה כלכלית مقبول من منظور اقتصادي" at bounding box center [492, 192] width 91 height 25
paste textarea "الناحية الأقتصادية"
click at [508, 199] on textarea "סבירה מבחינה כלכלית مقبول من الناحية الأقتصادية" at bounding box center [492, 192] width 74 height 15
click at [427, 216] on ul "טובה מבחינה כלכלית جيدة من الناحية الأقتصادية סבירה מבחינה כלכלית مقبولة من الن…" at bounding box center [429, 207] width 407 height 55
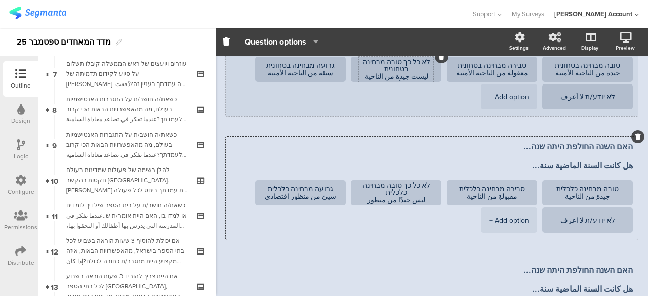
type textarea "סבירה מבחינה כלכלית مقبولة من الناحية الأقتصادية"
drag, startPoint x: 431, startPoint y: 74, endPoint x: 358, endPoint y: 73, distance: 73.9
click at [358, 73] on li "לא כל כך טובה מבחינה בטחונית ليست جيدة من الناحية الأمنية" at bounding box center [396, 69] width 91 height 25
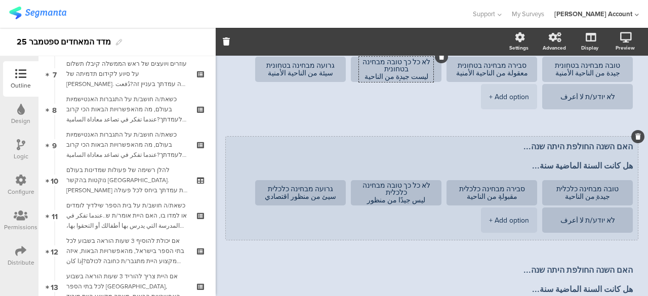
drag, startPoint x: 430, startPoint y: 201, endPoint x: 348, endPoint y: 201, distance: 82.6
click at [348, 201] on ul "טובה מבחינה כלכלית جيدة من الناحية الأقتصادية סבירה מבחינה כלכלית مقبولة من الن…" at bounding box center [429, 207] width 407 height 55
paste textarea "يست جيدة من الناحية الأمنية"
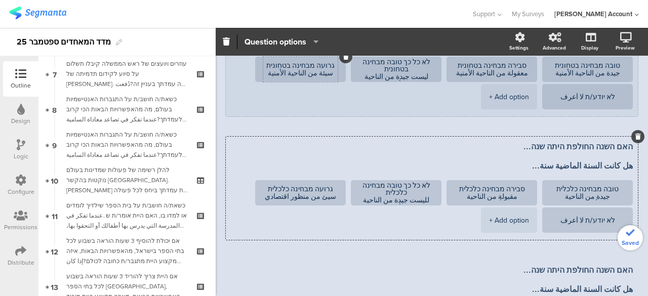
type textarea "לא כל כך טובה מבחינה כלכלית لليست جيدة من الناحية الأمنية"
drag, startPoint x: 334, startPoint y: 73, endPoint x: 277, endPoint y: 74, distance: 57.2
click at [277, 74] on textarea "גרועה מבחינה בטחונית سيئة من الناحية الأمنية" at bounding box center [300, 69] width 74 height 15
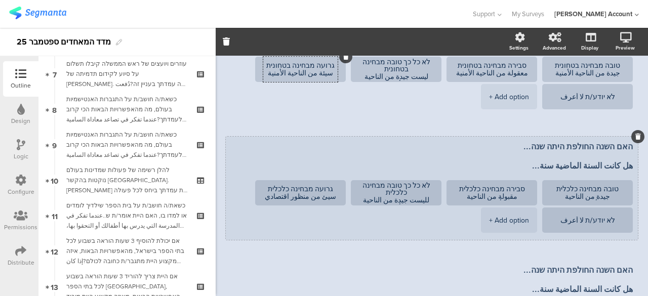
drag, startPoint x: 334, startPoint y: 199, endPoint x: 266, endPoint y: 198, distance: 67.9
click at [266, 198] on li "גרועה מבחינה כלכלית سيئ من منظور اقتصادي" at bounding box center [300, 192] width 91 height 25
paste textarea "ة من الناحية الأمنية"
type textarea "גרועה מבחינה כלכלית سيئة من الناحية الأمنية"
click at [473, 196] on textarea "סבירה מבחינה כלכלית مقبولة من الناحية الأقتصادية" at bounding box center [492, 192] width 74 height 15
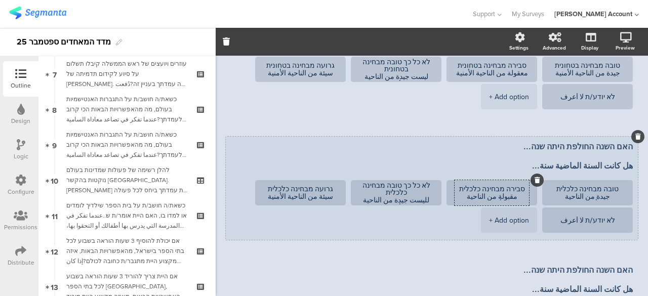
click at [473, 196] on textarea "סבירה מבחינה כלכלית مقبولة من الناحية الأقتصادية" at bounding box center [492, 192] width 74 height 15
click at [373, 200] on textarea "לא כל כך טובה מבחינה כלכלית لليست جيدة من الناحية الأمنية" at bounding box center [396, 193] width 74 height 23
paste textarea "تصاد"
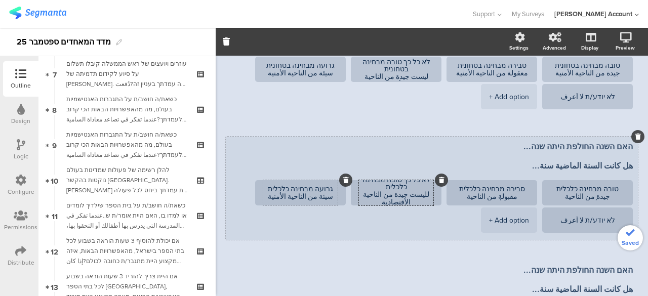
type textarea "לא כל כך טובה מבחינה כלכלית لليست جيدة من الناحية الأقتصادية"
click at [290, 196] on textarea "גרועה מבחינה כלכלית سيئة من الناحية الأمنية" at bounding box center [300, 192] width 74 height 15
paste textarea "تصاد"
click at [296, 212] on ul "טובה מבחינה כלכלית جيدة من الناحية الأقتصادية סבירה מבחינה כלכלית مقبولة من الن…" at bounding box center [429, 207] width 407 height 55
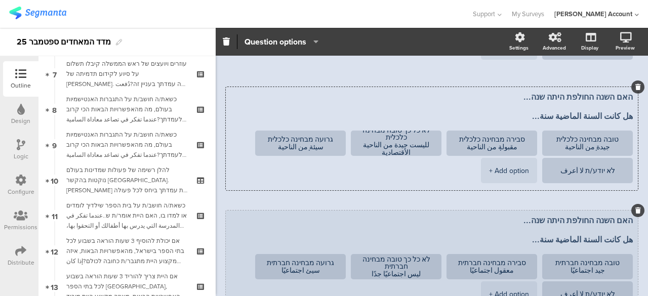
scroll to position [199, 0]
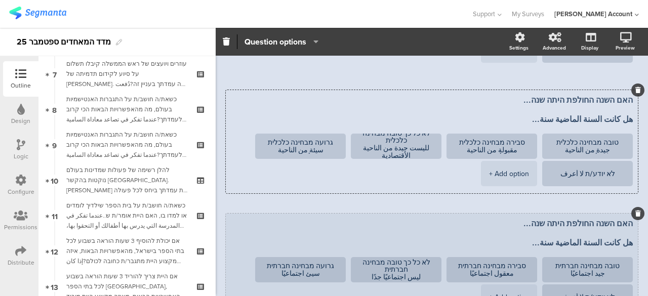
type textarea "גרועה מבחינה כלכלית سيئة من الناحية الأقتصادية"
click at [431, 221] on textarea "האם השנה החולפת היתה שנה... هل كانت السنة الماضية سنة..." at bounding box center [432, 233] width 402 height 29
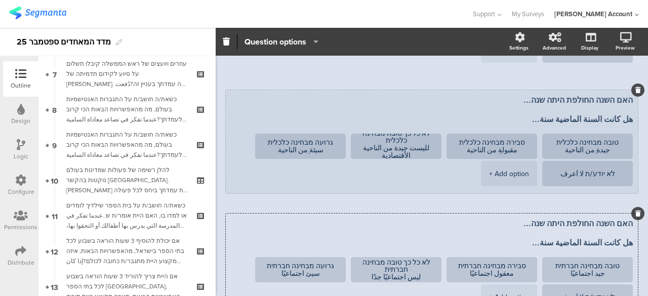
drag, startPoint x: 610, startPoint y: 150, endPoint x: 539, endPoint y: 152, distance: 70.9
click at [542, 152] on li "טובה מבחינה כלכלית جيدة من الناحية الأقتصادية" at bounding box center [587, 146] width 91 height 25
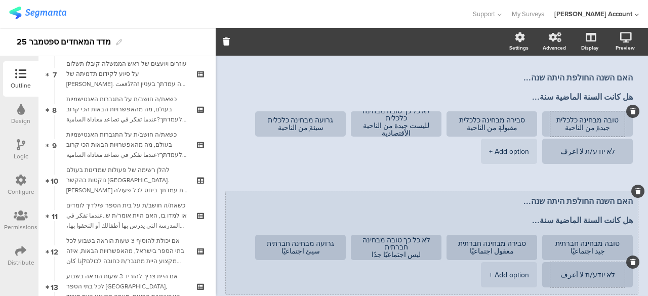
scroll to position [300, 0]
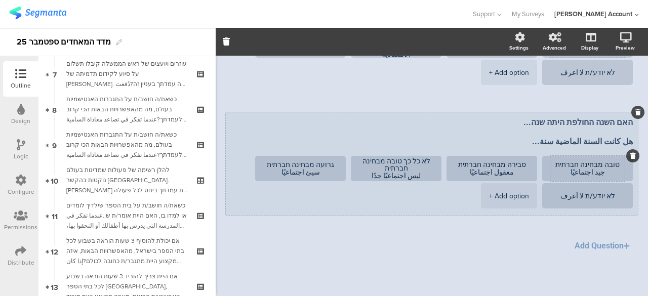
click at [579, 173] on textarea "טובה מבחינה חברתית جيد اجتماعيًا" at bounding box center [587, 168] width 74 height 15
paste textarea "ة من الناحية الأقتصادية"
type textarea "טובה מבחינה חברתית جيدة من الناحية الأقتصادية"
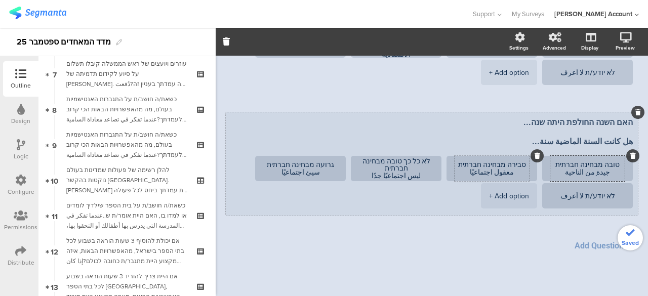
click at [500, 172] on textarea "סבירה מבחינה חברתית معقول اجتماعيًا" at bounding box center [492, 168] width 74 height 15
paste textarea "جيدة من الناحية الأقتصادية"
click at [490, 174] on textarea "סבירה מבחינה חברתית جيدة من الناحية الأقتصادية" at bounding box center [492, 168] width 74 height 15
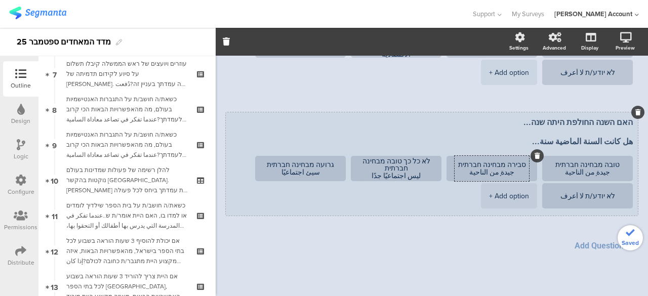
click at [490, 174] on textarea "סבירה מבחינה חברתית جيدة من الناحية الأقتصادية" at bounding box center [492, 168] width 74 height 15
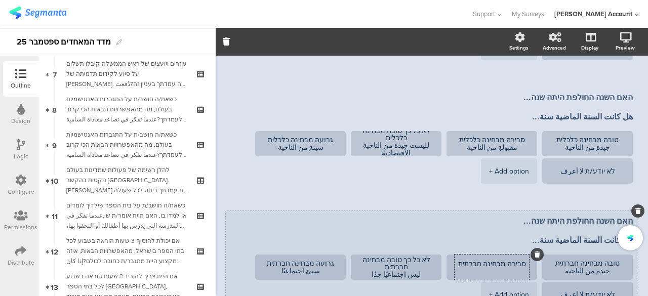
scroll to position [199, 0]
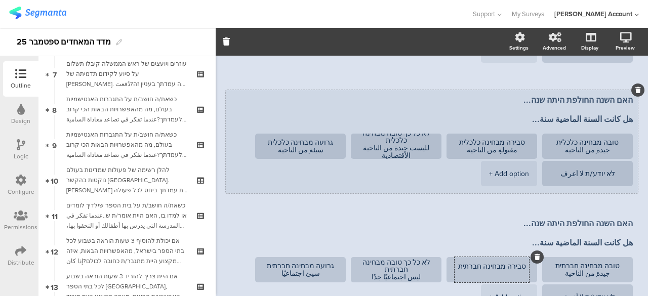
drag, startPoint x: 522, startPoint y: 149, endPoint x: 453, endPoint y: 149, distance: 68.4
click at [453, 149] on li "סבירה מבחינה כלכלית مقبولة من الناحية الأقتصادية" at bounding box center [492, 146] width 91 height 25
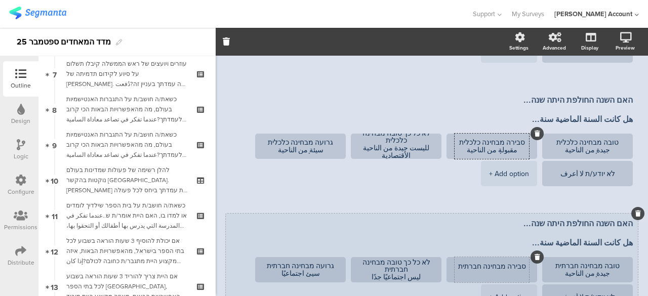
click at [495, 274] on textarea "סבירה מבחינה חברתית" at bounding box center [492, 270] width 74 height 15
paste textarea "مقبولة من الناحية الأقتصادية"
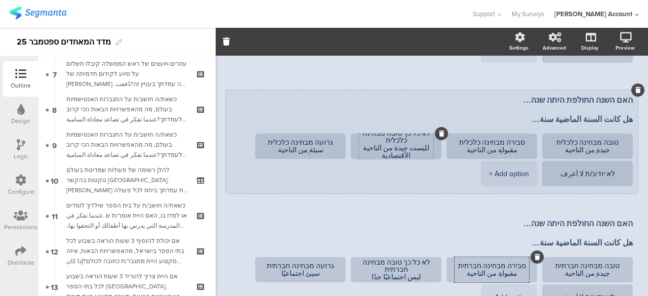
type textarea "סבירה מבחינה חברתית مقبولة من الناحية الأقتصادية"
click at [421, 146] on textarea "לא כל כך טובה מבחינה כלכלית لليست جيدة من الناحية الأقتصادية" at bounding box center [396, 145] width 74 height 30
drag, startPoint x: 423, startPoint y: 144, endPoint x: 379, endPoint y: 153, distance: 45.0
click at [379, 153] on textarea "לא כל כך טובה מבחינה כלכלית ليست جيدة من الناحية الأقتصادية" at bounding box center [396, 145] width 74 height 30
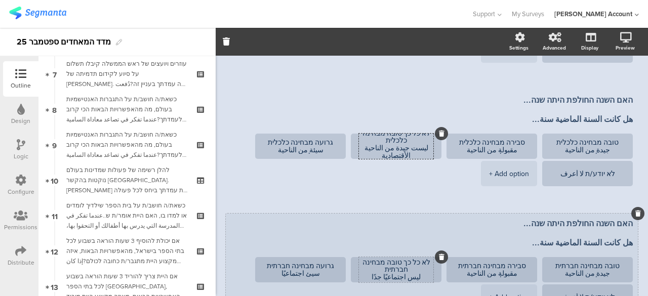
type textarea "לא כל כך טובה מבחינה כלכלית ليست جيدة من الناحية الأقتصادية"
click at [406, 281] on textarea "לא כל כך טובה מבחינה חברתית ليس اجتماعيًا جدًا" at bounding box center [396, 270] width 74 height 23
paste textarea "ت جيدة من الناحية الأقتصادية"
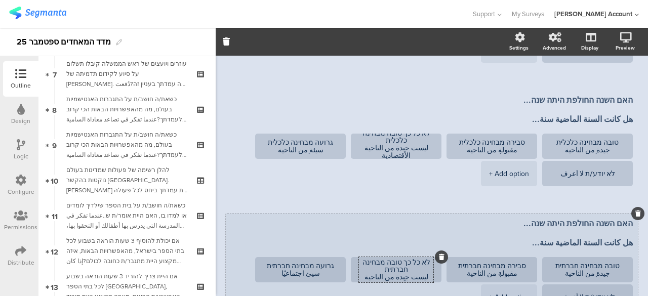
scroll to position [2, 0]
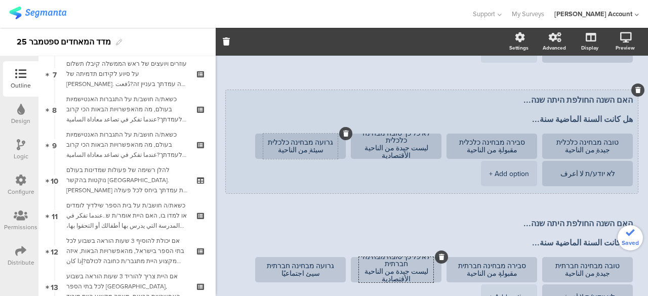
type textarea "לא כל כך טובה מבחינה חברתית ليست جيدة من الناحية الأقتصادية"
drag, startPoint x: 340, startPoint y: 150, endPoint x: 272, endPoint y: 149, distance: 67.9
click at [272, 149] on textarea "גרועה מבחינה כלכלית سيئة من الناحية الأقتصادية" at bounding box center [300, 146] width 74 height 15
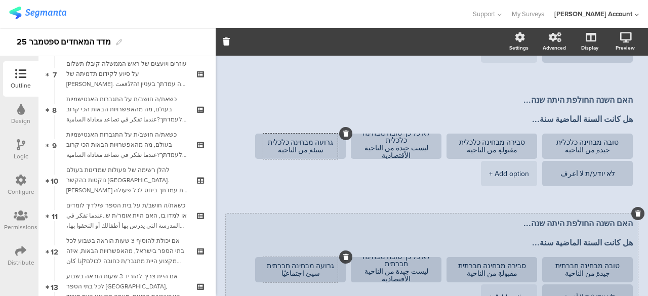
click at [308, 275] on textarea "גרועה מבחינה חברתית سيئ اجتماعيًا" at bounding box center [300, 269] width 74 height 15
click at [318, 275] on textarea "גרועה מבחינה חברתית سيئ اجتماعيًا" at bounding box center [300, 269] width 74 height 15
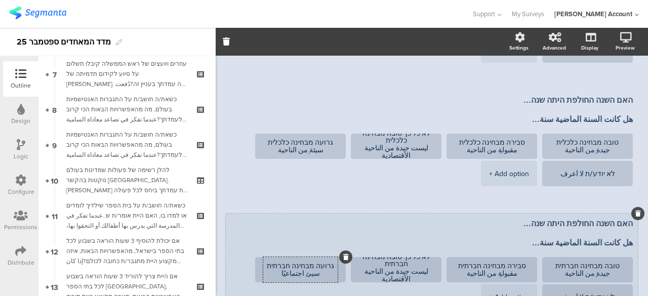
paste textarea "ة من الناحية الأقتصادية"
type textarea "גרועה מבחינה חברתית سيئة من الناحية الأقتصادية"
click at [569, 274] on textarea "טובה מבחינה חברתית جيدة من الناحية الأقتصادية" at bounding box center [587, 269] width 74 height 15
click at [568, 274] on textarea "טובה מבחינה חברתית جيدة من الناحية الأجتماعية" at bounding box center [587, 269] width 74 height 15
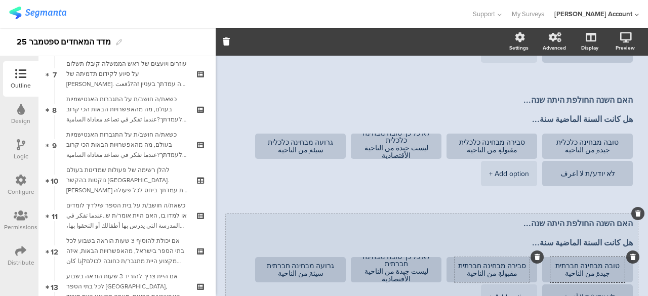
type textarea "טובה מבחינה חברתית جيدة من الناحية الأجتماعية"
click at [472, 275] on textarea "סבירה מבחינה חברתית مقبولة من الناحية الأقتصادية" at bounding box center [492, 269] width 74 height 15
paste textarea "جتماعية"
type textarea "סבירה מבחינה חברתית مقبولة من الناحية الأجتماعية"
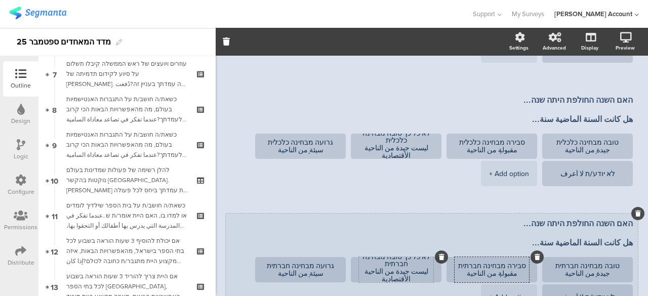
click at [398, 277] on textarea "לא כל כך טובה מבחינה חברתית ليست جيدة من الناحية الأقتصادية" at bounding box center [396, 268] width 74 height 30
paste textarea "جتماعية"
type textarea "לא כל כך טובה מבחינה חברתית ليست جيدة من الناحية الأجتماعية"
click at [289, 275] on textarea "גרועה מבחינה חברתית سيئة من الناحية الأقتصادية" at bounding box center [300, 269] width 74 height 15
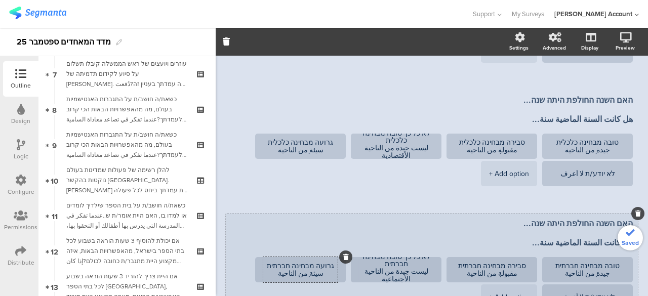
click at [289, 275] on textarea "גרועה מבחינה חברתית سيئة من الناحية الأقتصادية" at bounding box center [300, 269] width 74 height 15
paste textarea "جتماعية"
type textarea "גרועה מבחינה חברתית سيئة من الناحية الأجتماعية"
click at [359, 241] on textarea "האם השנה החולפת היתה שנה... هل كانت السنة الماضية سنة..." at bounding box center [432, 233] width 402 height 29
click at [413, 227] on textarea "האם השנה החולפת היתה שנה... هل كانت السنة الماضية سنة..." at bounding box center [432, 233] width 402 height 29
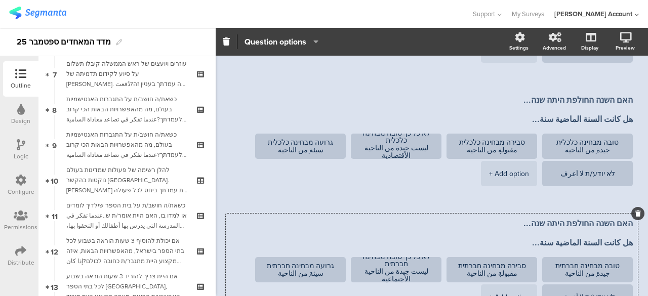
click at [232, 201] on span "האם השנה החולפת היתה שנה... هل كانت السنة الماضية سنة... טובה מבחינה בטחונית جي…" at bounding box center [432, 152] width 412 height 371
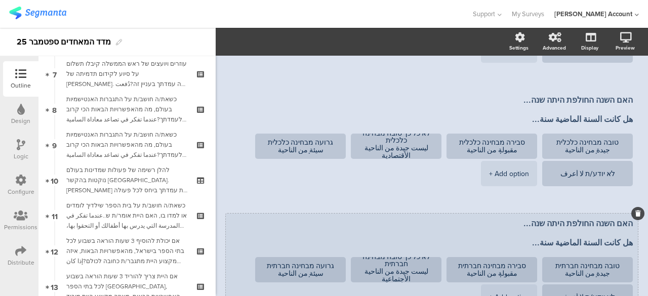
click at [588, 221] on textarea "האם השנה החולפת היתה שנה... هل كانت السنة الماضية سنة..." at bounding box center [432, 233] width 402 height 29
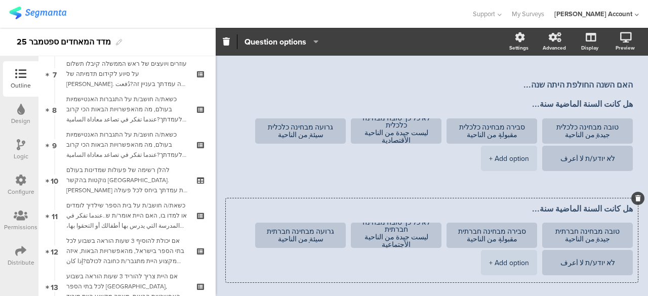
scroll to position [148, 0]
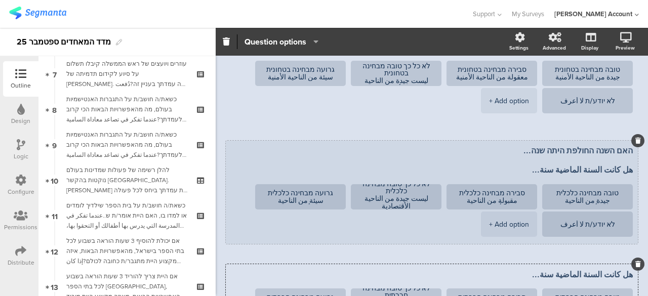
type textarea "هل كانت السنة الماضية سنة..."
click at [615, 163] on textarea "האם השנה החולפת היתה שנה... هل كانت السنة الماضية سنة..." at bounding box center [432, 160] width 402 height 29
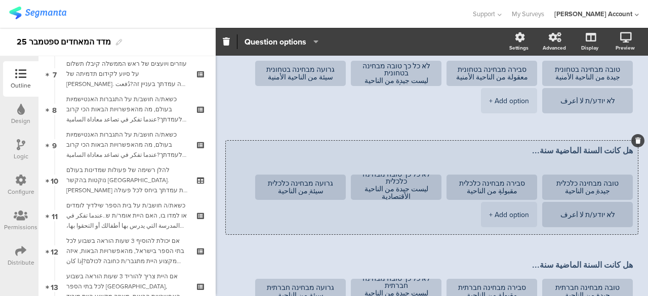
type textarea "هل كانت السنة الماضية سنة..."
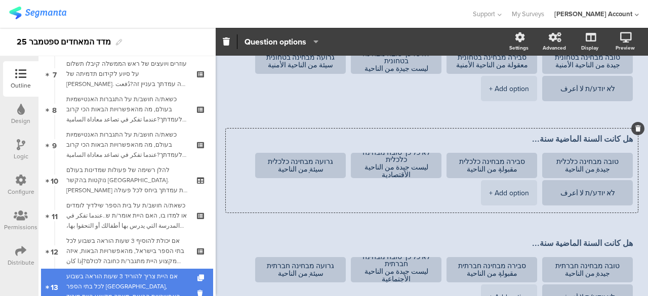
scroll to position [456, 0]
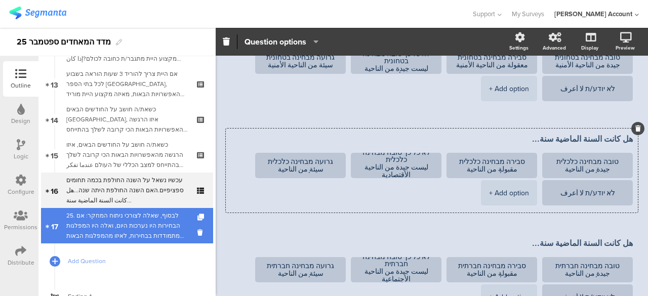
click at [115, 225] on div "25. לבסוף, שאלה לצורכי ניתוח המחקר: אם הבחירות היו נערכות היום, ואלה היו המפלגו…" at bounding box center [126, 226] width 121 height 30
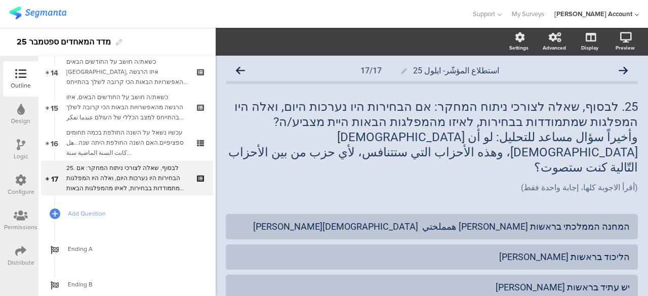
scroll to position [505, 0]
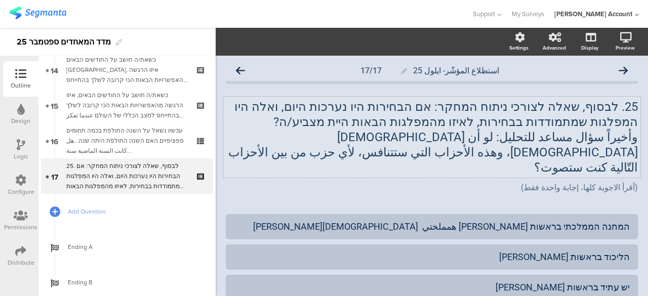
click at [400, 150] on div "25. לבסוף, שאלה לצורכי ניתוח המחקר: אם הבחירות היו נערכות היום, ואלה היו המפלגו…" at bounding box center [431, 137] width 417 height 81
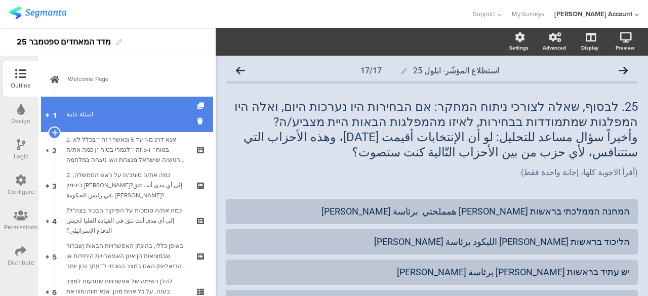
click at [154, 109] on link "1 اسئلة عامة" at bounding box center [127, 114] width 172 height 35
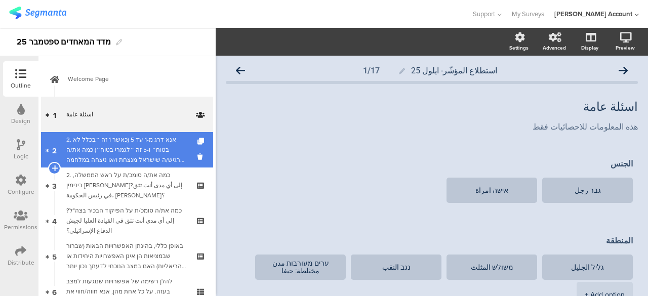
click at [145, 142] on div "2. אנא דרג מ-1 עד 5 (כאשר 1 זה ״בכלל לא בטוח״ ו-5 זה ״לגמרי בטוח״) כמה את/ה מרג…" at bounding box center [126, 150] width 121 height 30
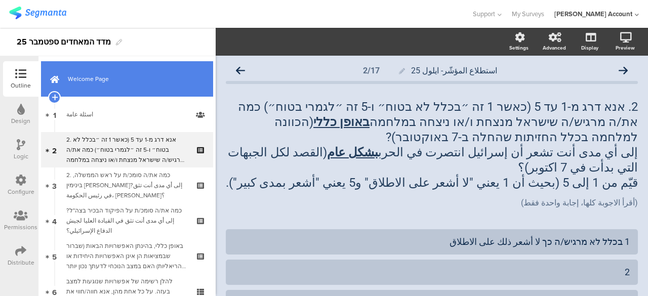
click at [150, 92] on link "Welcome Page" at bounding box center [127, 78] width 172 height 35
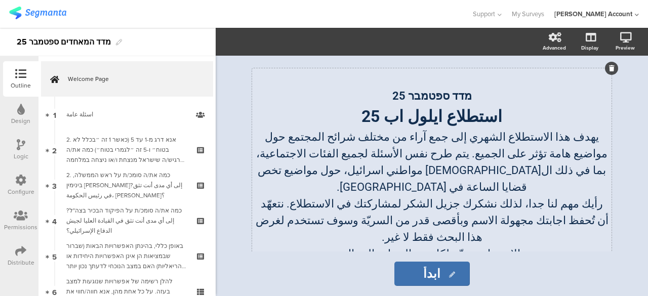
click at [440, 100] on strong "מדד ספטמבר 25" at bounding box center [432, 96] width 80 height 13
click at [614, 238] on sg-rich-text-input "מדד ספטמבר 25 استطلاع ايلول [DATE] يهدف هذا الاستطلاع الشهري إلى جمع آراء من مخ…" at bounding box center [432, 170] width 375 height 204
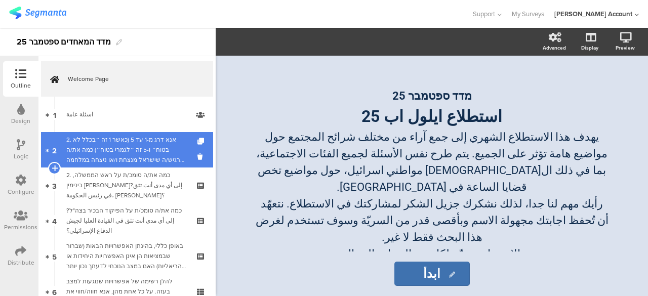
click at [127, 145] on div "2. אנא דרג מ-1 עד 5 (כאשר 1 זה ״בכלל לא בטוח״ ו-5 זה ״לגמרי בטוח״) כמה את/ה מרג…" at bounding box center [126, 150] width 121 height 30
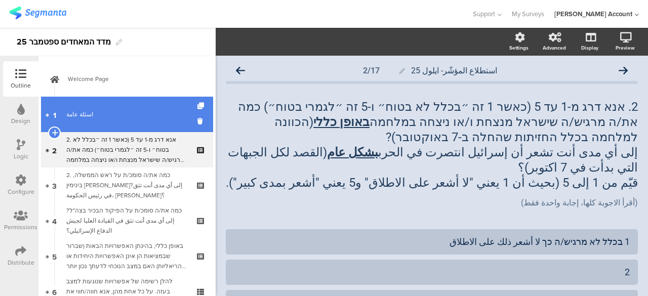
click at [121, 122] on link "1 اسئلة عامة" at bounding box center [127, 114] width 172 height 35
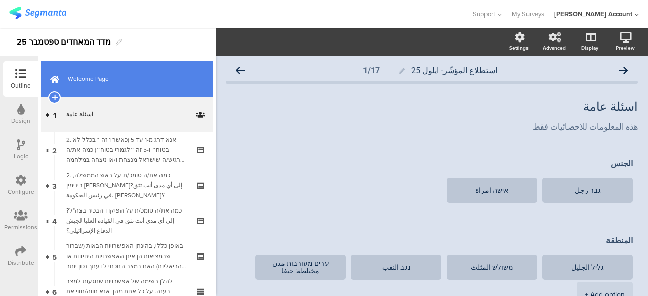
click at [131, 83] on span "Welcome Page" at bounding box center [133, 79] width 130 height 10
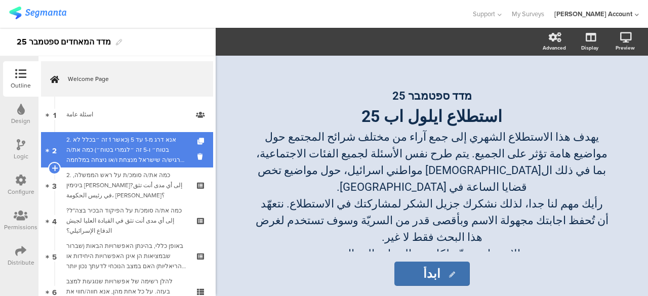
click at [134, 140] on div "2. אנא דרג מ-1 עד 5 (כאשר 1 זה ״בכלל לא בטוח״ ו-5 זה ״לגמרי בטוח״) כמה את/ה מרג…" at bounding box center [126, 150] width 121 height 30
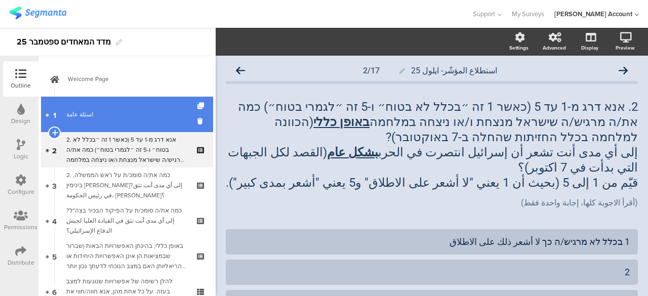
click at [134, 125] on link "1 اسئلة عامة" at bounding box center [127, 114] width 172 height 35
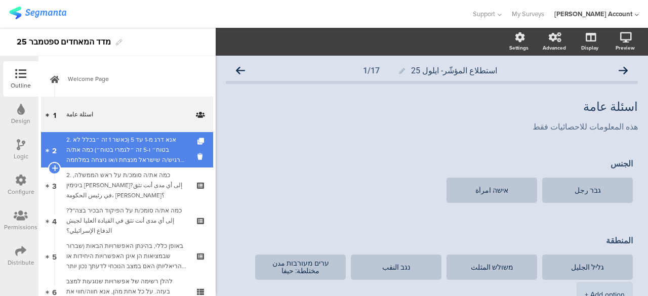
click at [134, 138] on div "2. אנא דרג מ-1 עד 5 (כאשר 1 זה ״בכלל לא בטוח״ ו-5 זה ״לגמרי בטוח״) כמה את/ה מרג…" at bounding box center [126, 150] width 121 height 30
